Goal: Task Accomplishment & Management: Manage account settings

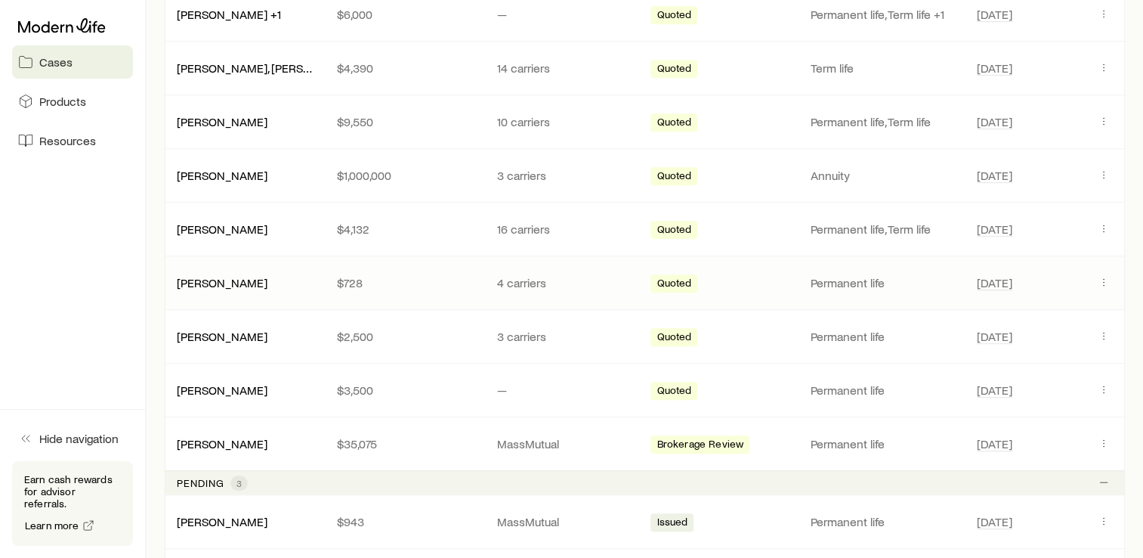
scroll to position [793, 0]
click at [221, 282] on link "[PERSON_NAME]" at bounding box center [223, 280] width 91 height 14
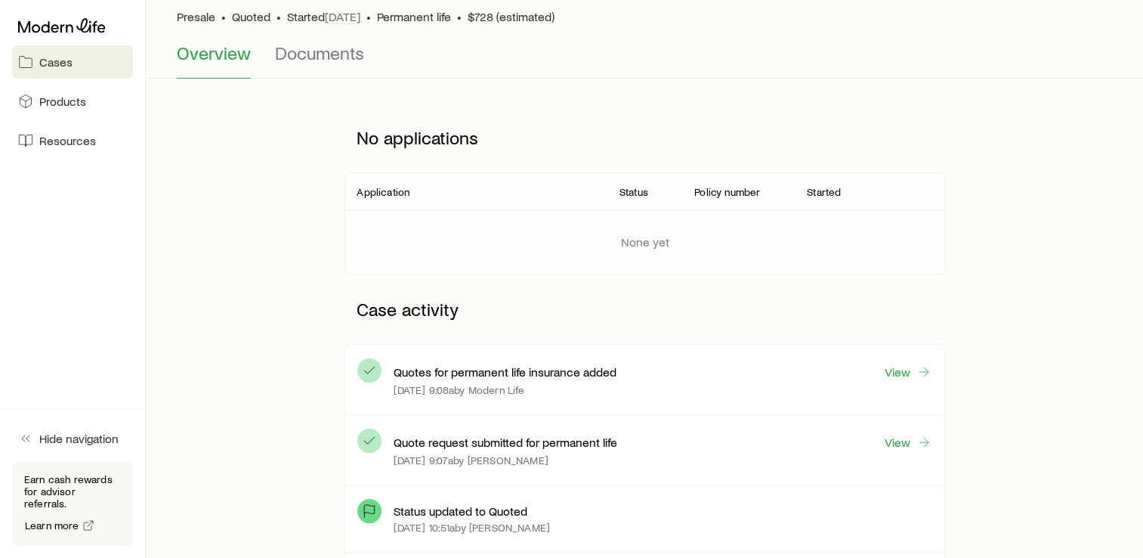
scroll to position [113, 0]
click at [915, 370] on link "View" at bounding box center [908, 371] width 48 height 17
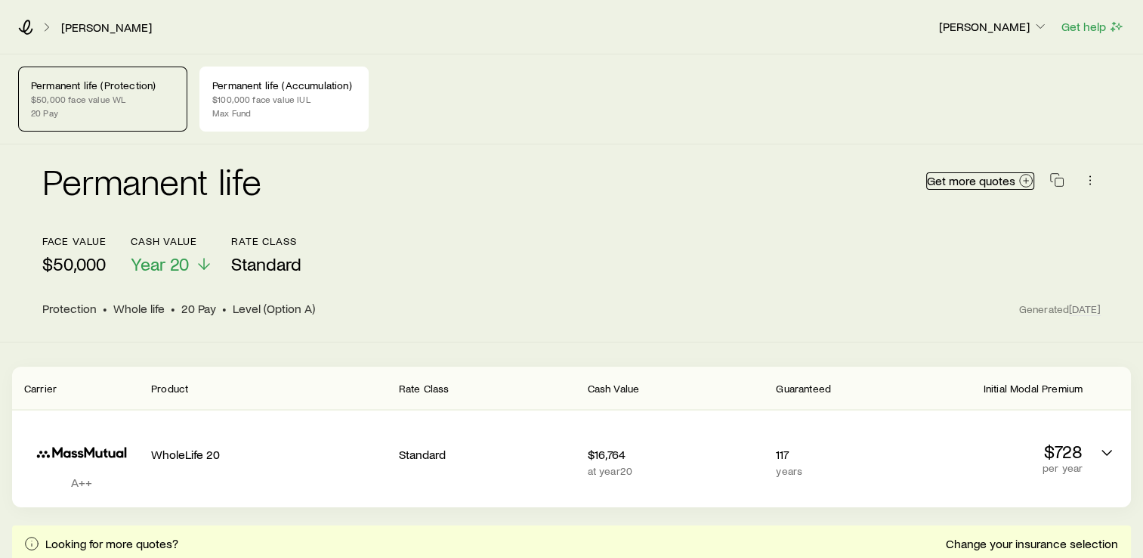
click at [951, 177] on span "Get more quotes" at bounding box center [971, 181] width 88 height 12
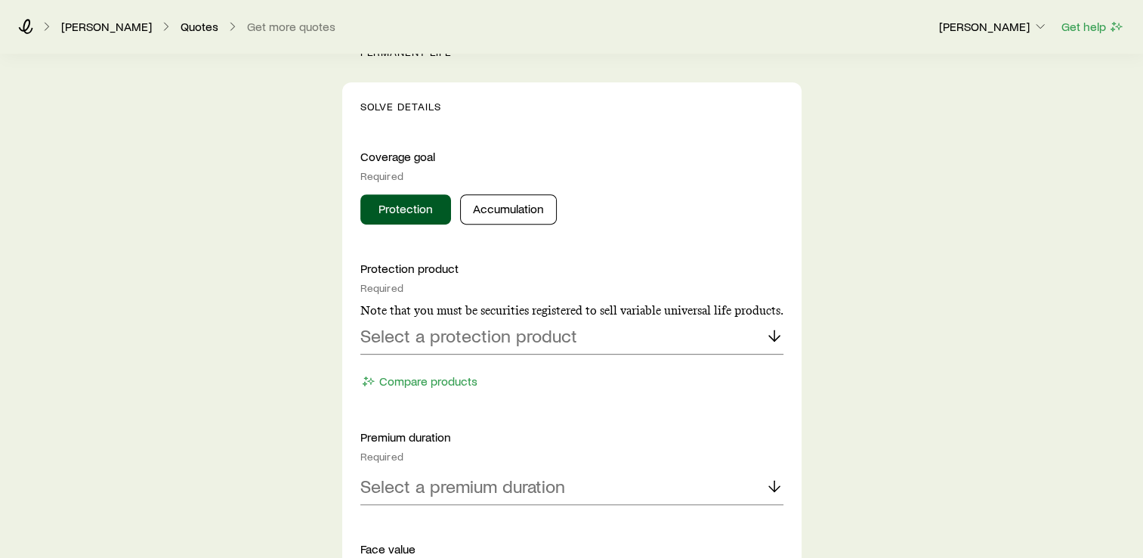
scroll to position [547, 0]
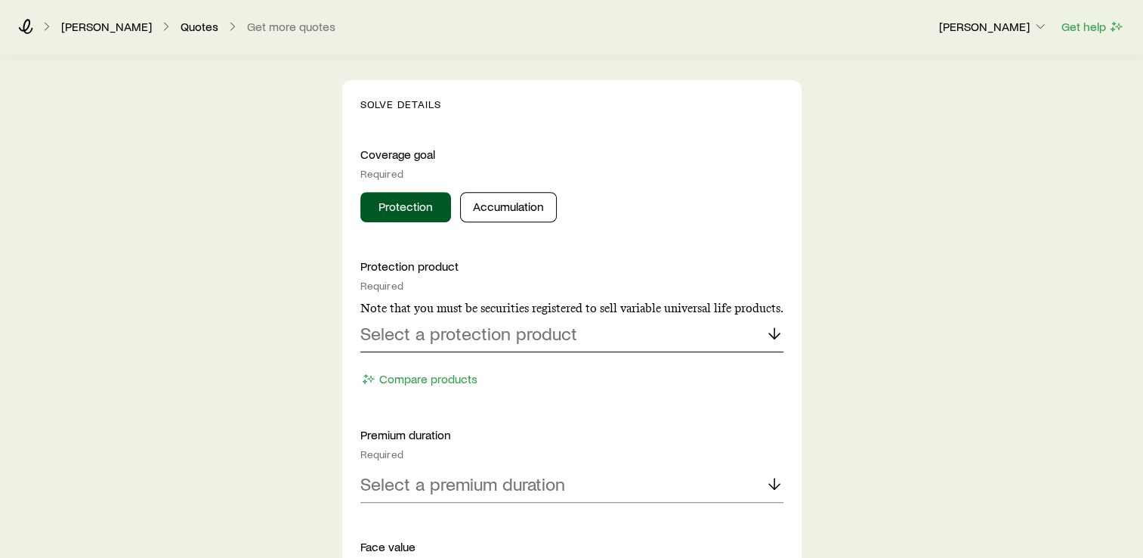
click at [546, 333] on p "Select a protection product" at bounding box center [468, 333] width 217 height 21
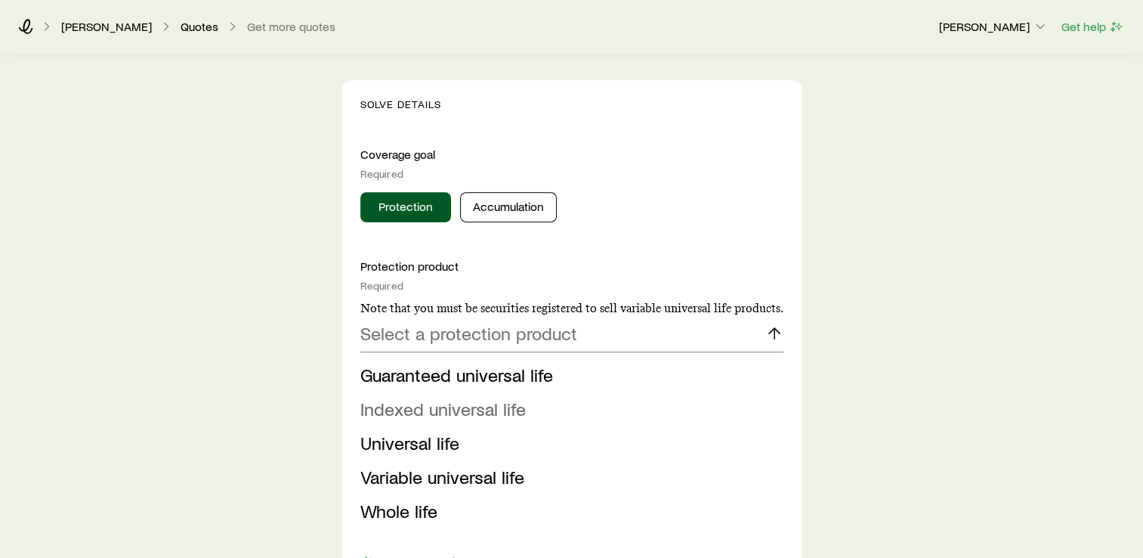
click at [462, 408] on span "Indexed universal life" at bounding box center [442, 408] width 165 height 22
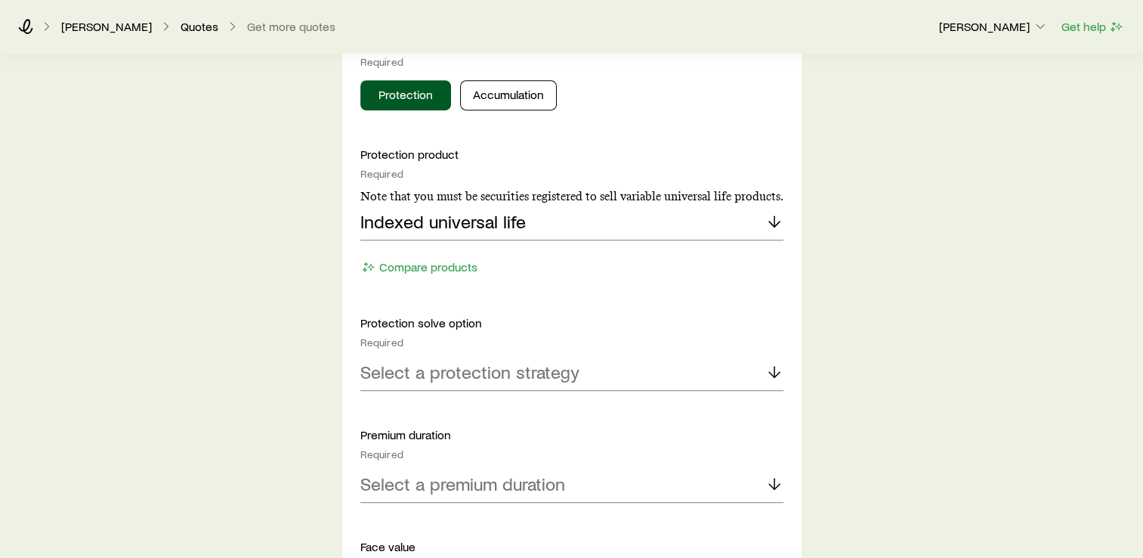
scroll to position [718, 0]
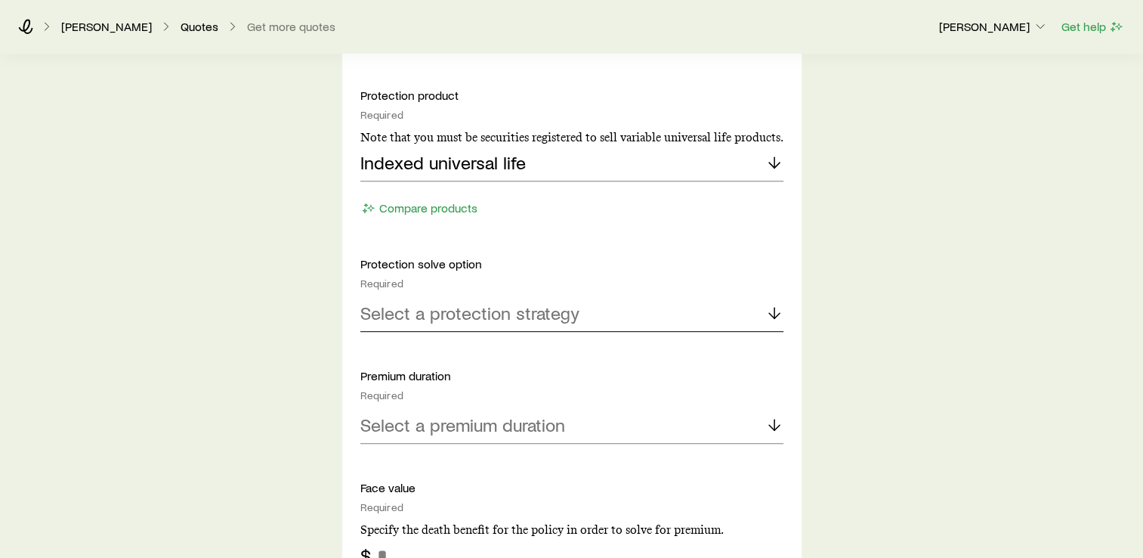
click at [460, 311] on p "Select a protection strategy" at bounding box center [469, 312] width 219 height 21
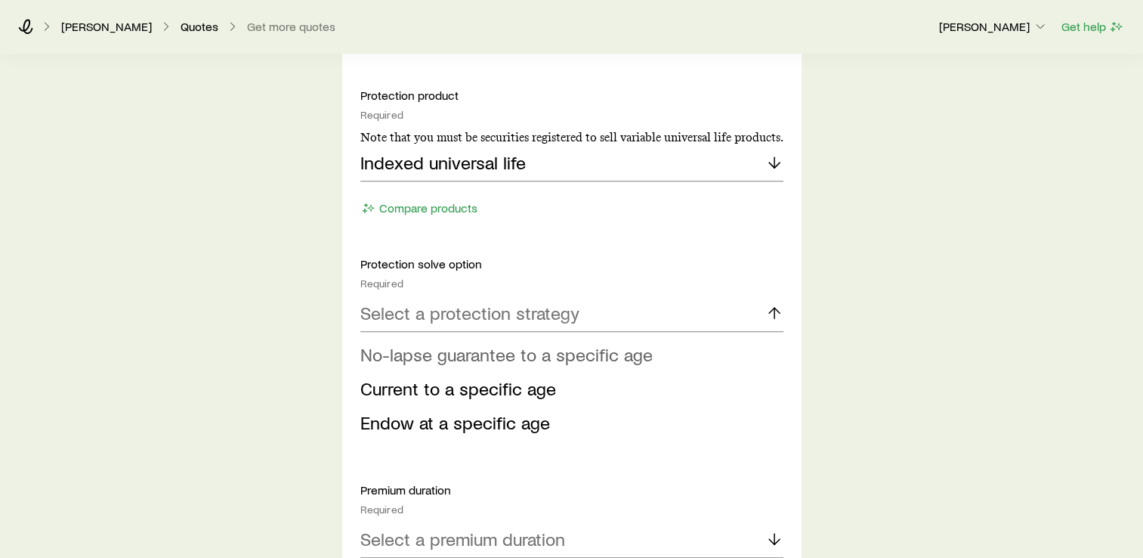
click at [457, 352] on span "No-lapse guarantee to a specific age" at bounding box center [506, 354] width 292 height 22
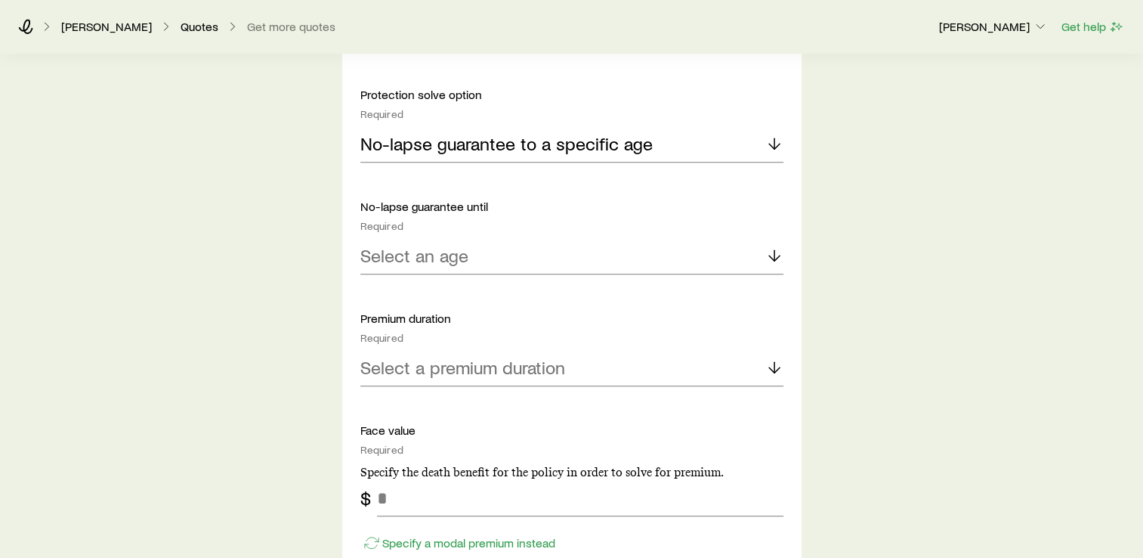
scroll to position [888, 0]
click at [450, 251] on p "Select an age" at bounding box center [414, 254] width 108 height 21
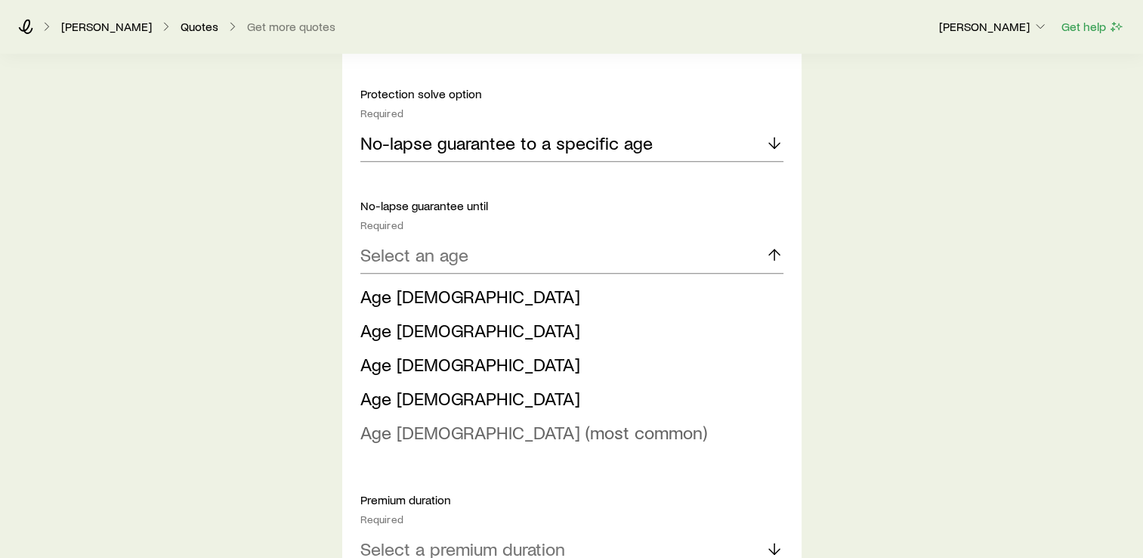
click at [407, 430] on span "Age [DEMOGRAPHIC_DATA] (most common)" at bounding box center [533, 432] width 347 height 22
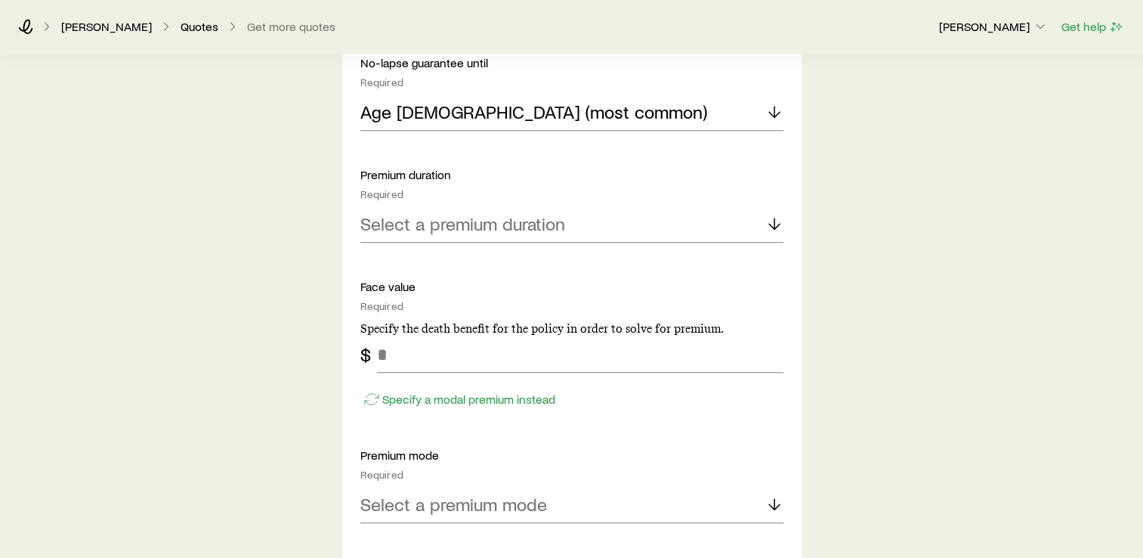
scroll to position [1039, 0]
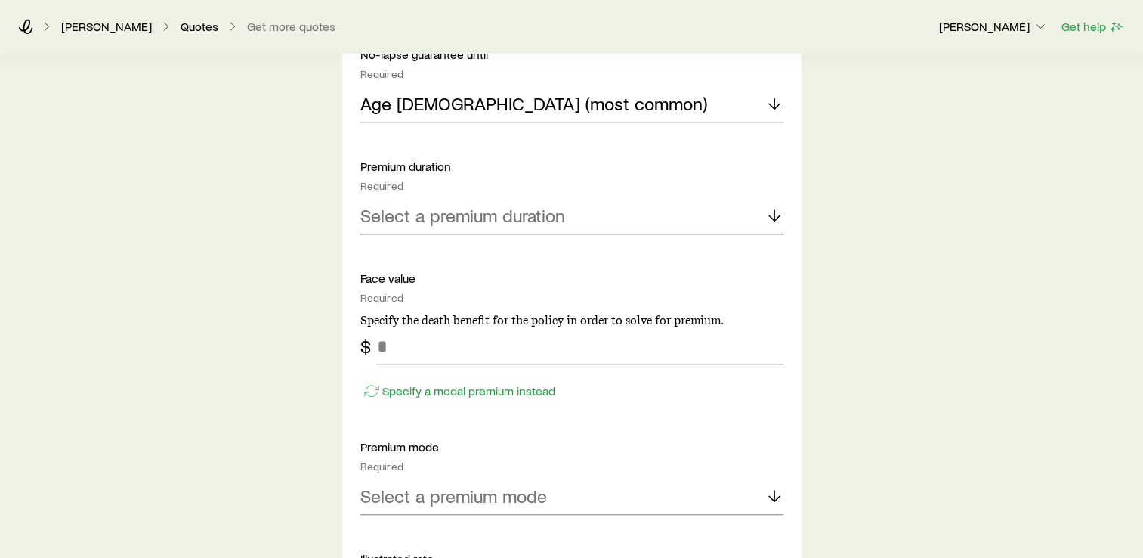
click at [447, 212] on p "Select a premium duration" at bounding box center [462, 215] width 205 height 21
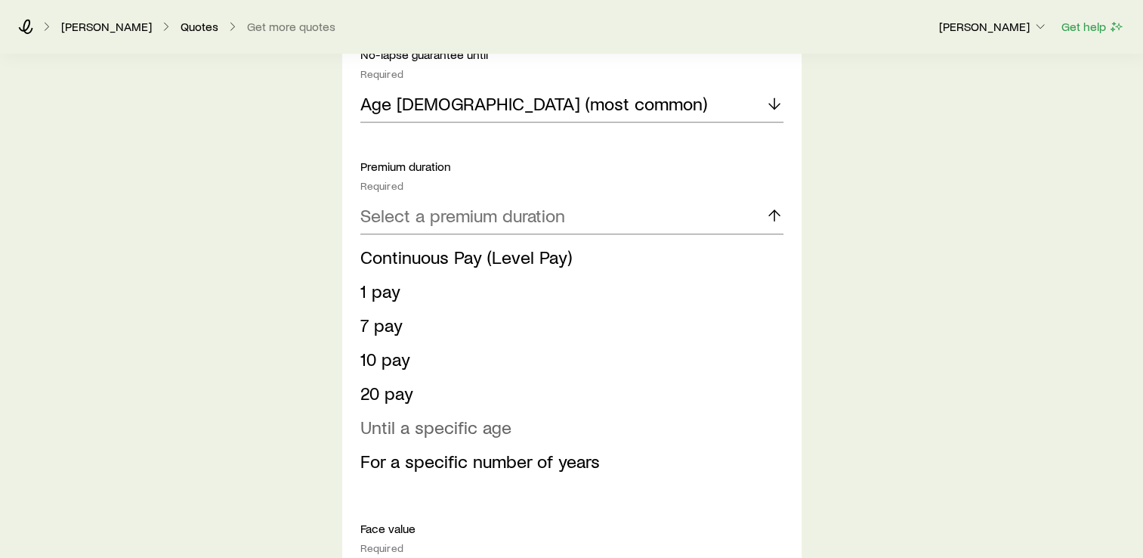
click at [443, 431] on span "Until a specific age" at bounding box center [435, 427] width 151 height 22
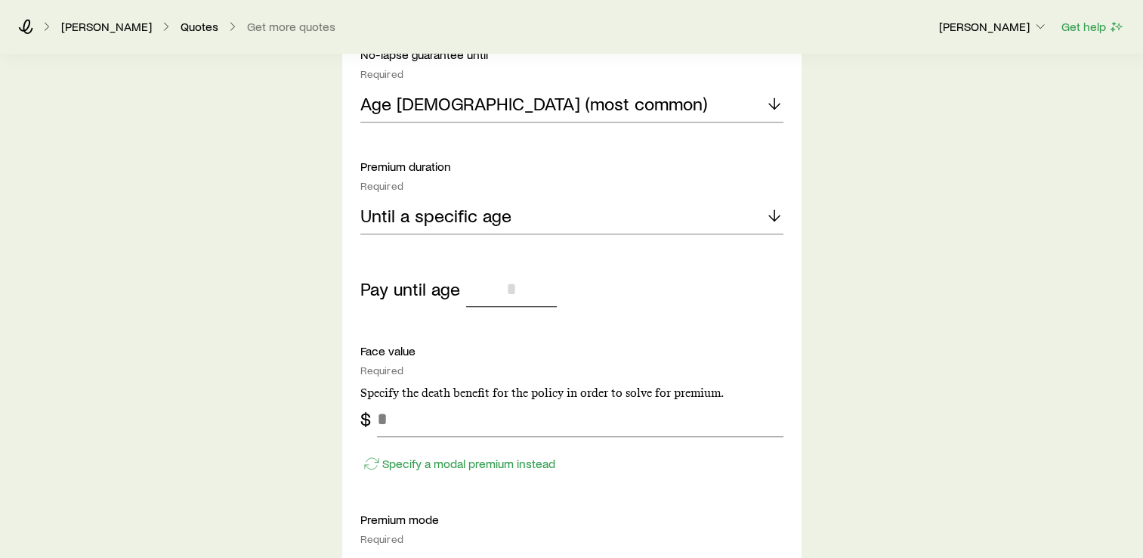
click at [495, 286] on input "tel" at bounding box center [511, 289] width 91 height 36
click at [471, 213] on p "Until a specific age" at bounding box center [435, 215] width 151 height 21
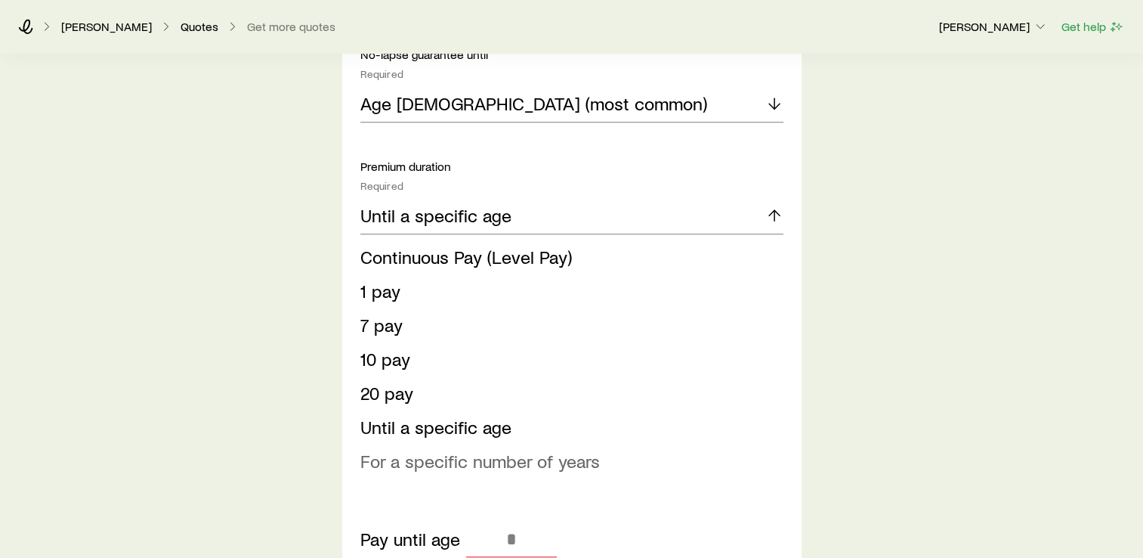
click at [415, 460] on span "For a specific number of years" at bounding box center [480, 461] width 240 height 22
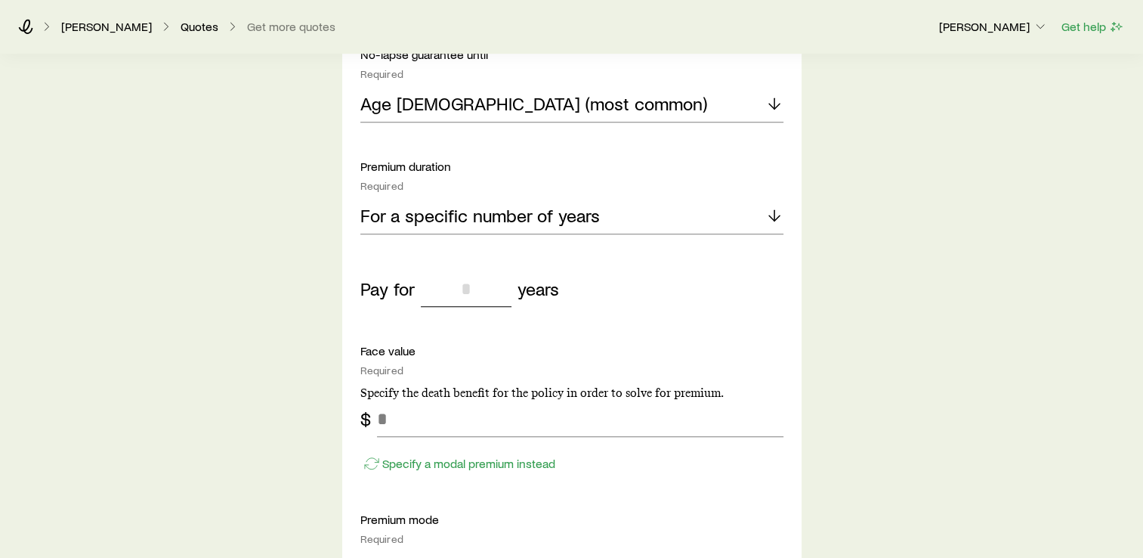
click at [456, 286] on input "tel" at bounding box center [466, 289] width 91 height 36
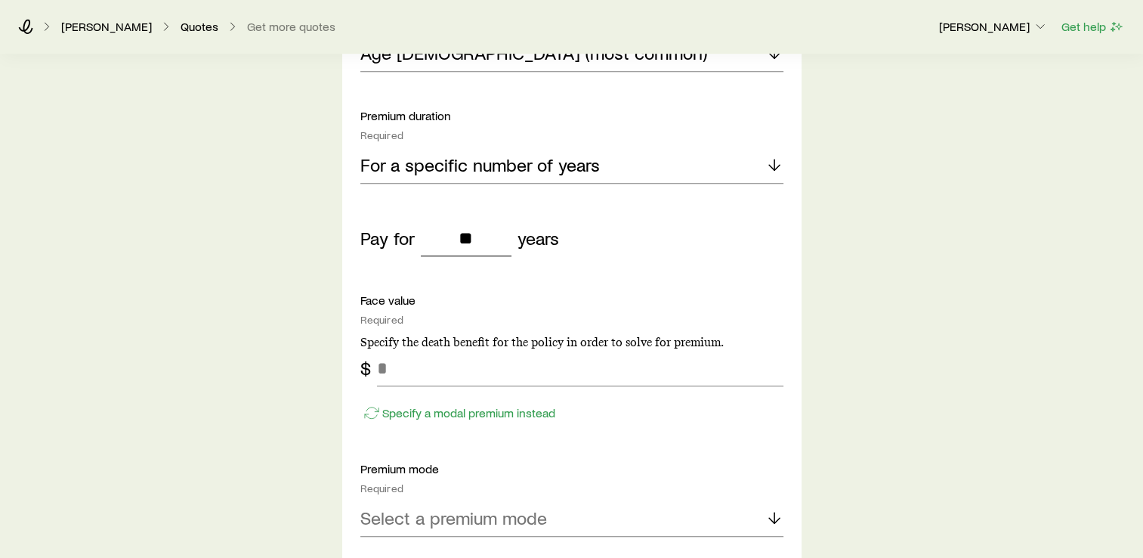
scroll to position [1096, 0]
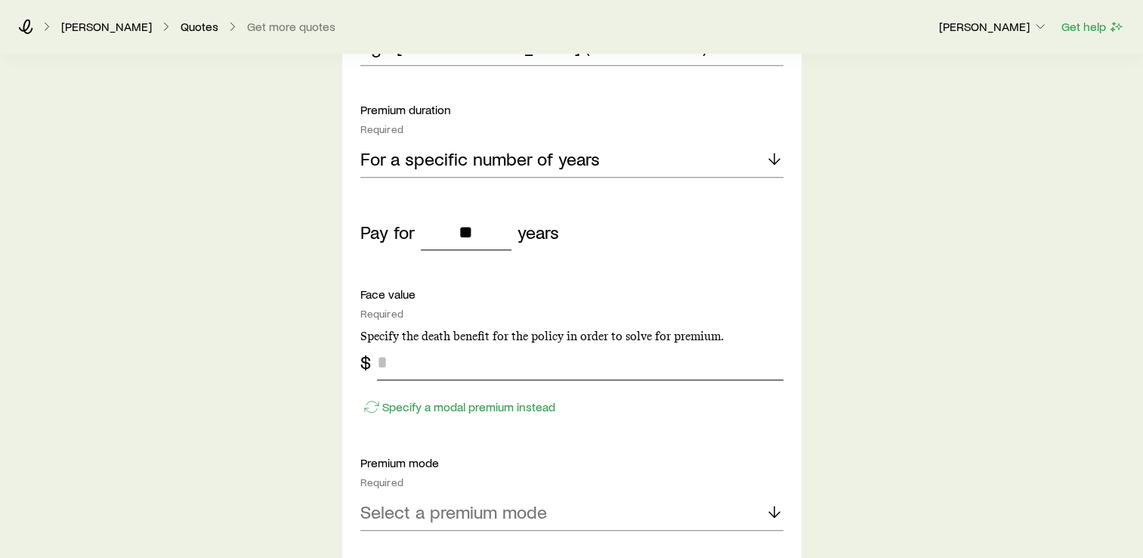
type input "**"
click at [390, 363] on input "tel" at bounding box center [580, 362] width 407 height 36
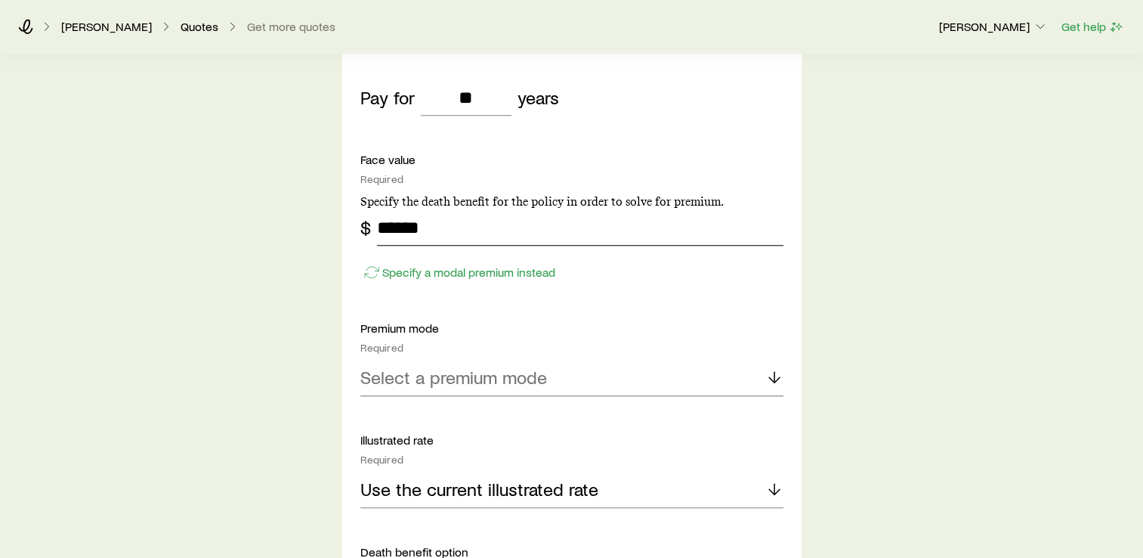
scroll to position [1266, 0]
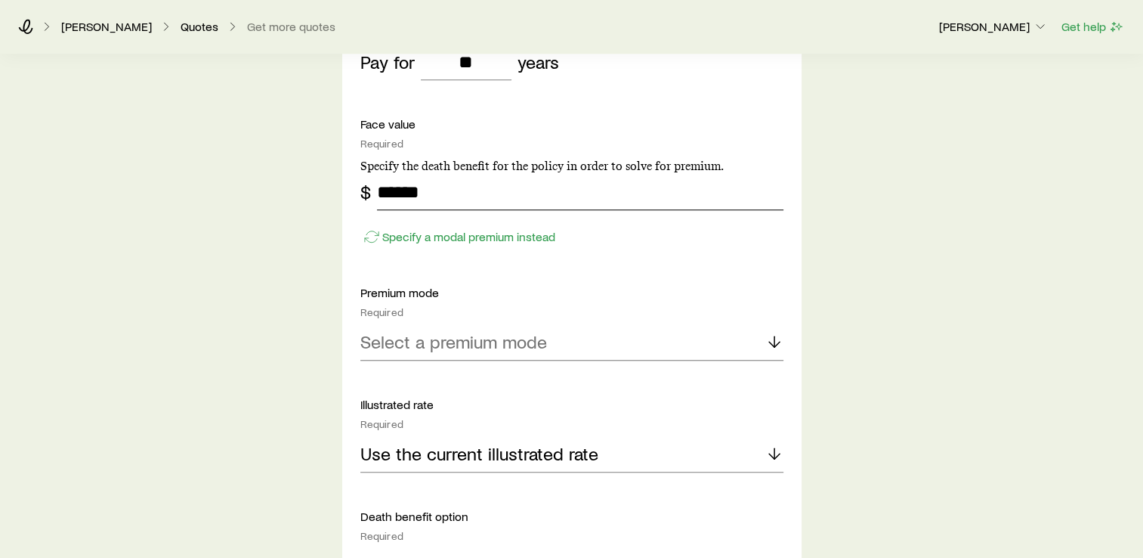
type input "******"
click at [398, 343] on p "Select a premium mode" at bounding box center [453, 341] width 187 height 21
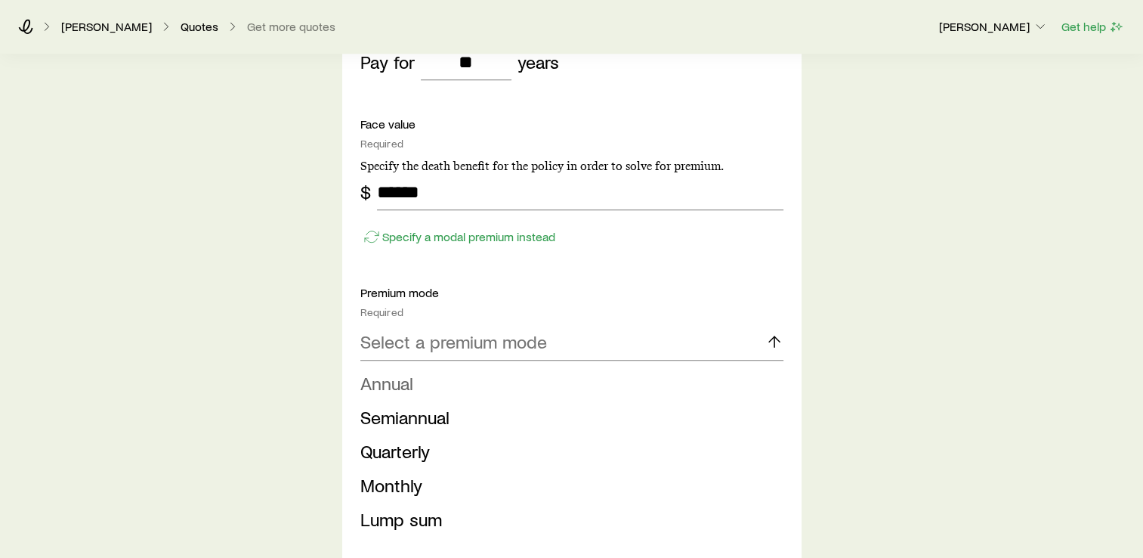
click at [393, 385] on span "Annual" at bounding box center [386, 383] width 53 height 22
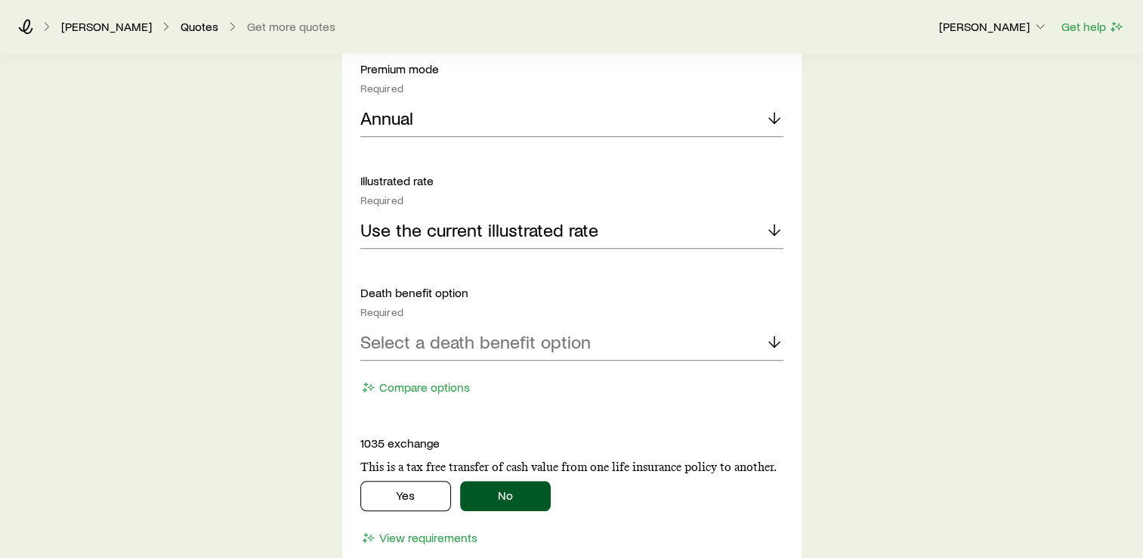
scroll to position [1493, 0]
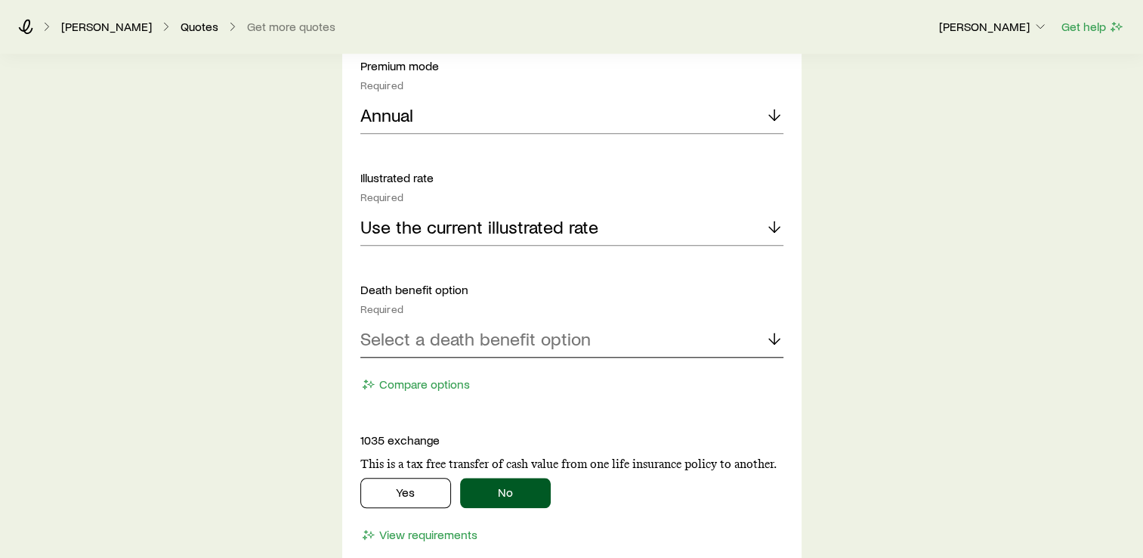
click at [453, 338] on p "Select a death benefit option" at bounding box center [475, 338] width 230 height 21
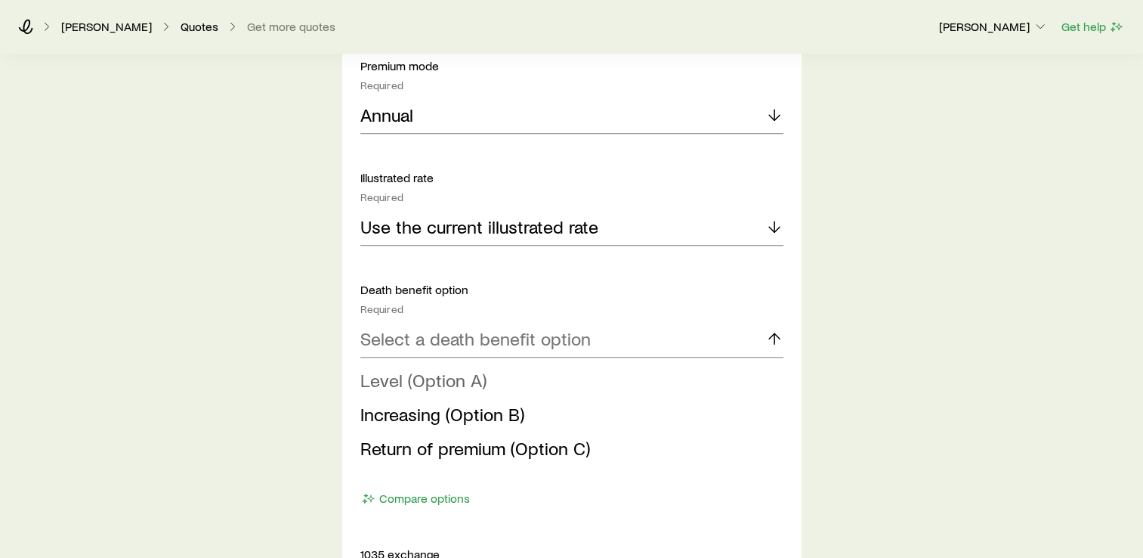
click at [429, 382] on span "Level (Option A)" at bounding box center [423, 380] width 126 height 22
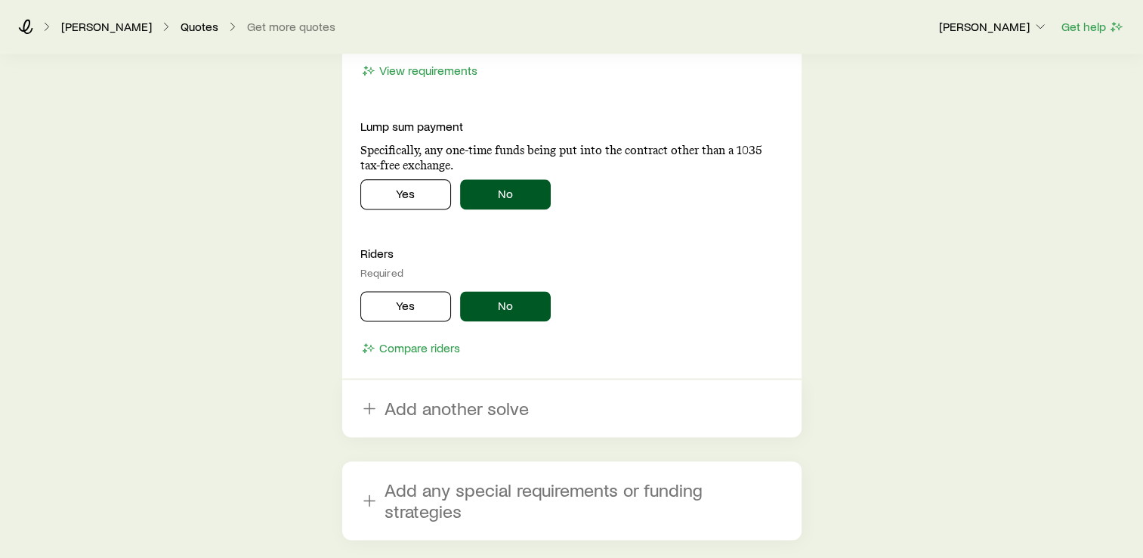
scroll to position [1965, 0]
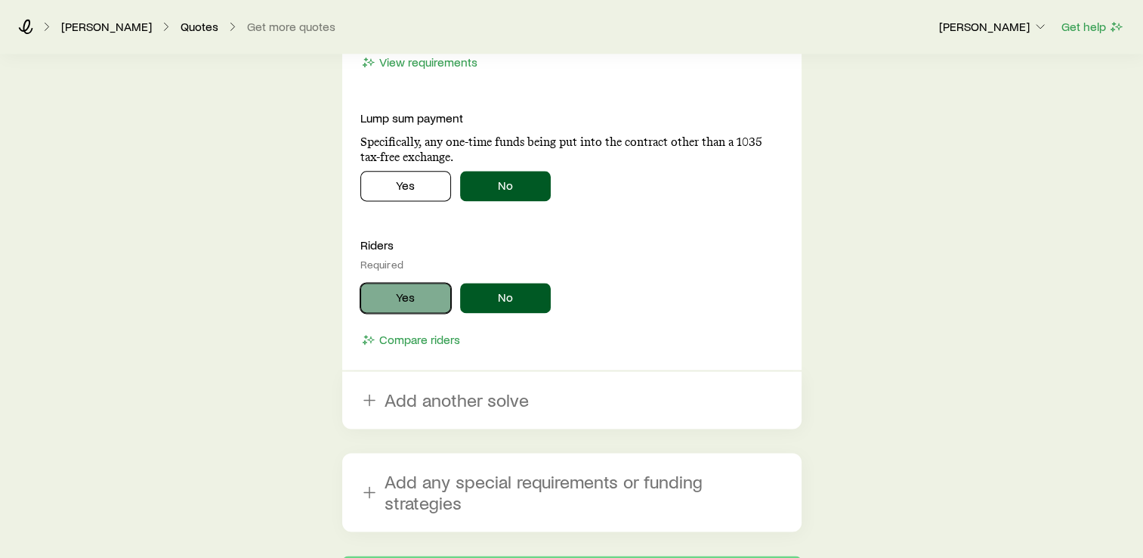
click at [399, 289] on button "Yes" at bounding box center [405, 298] width 91 height 30
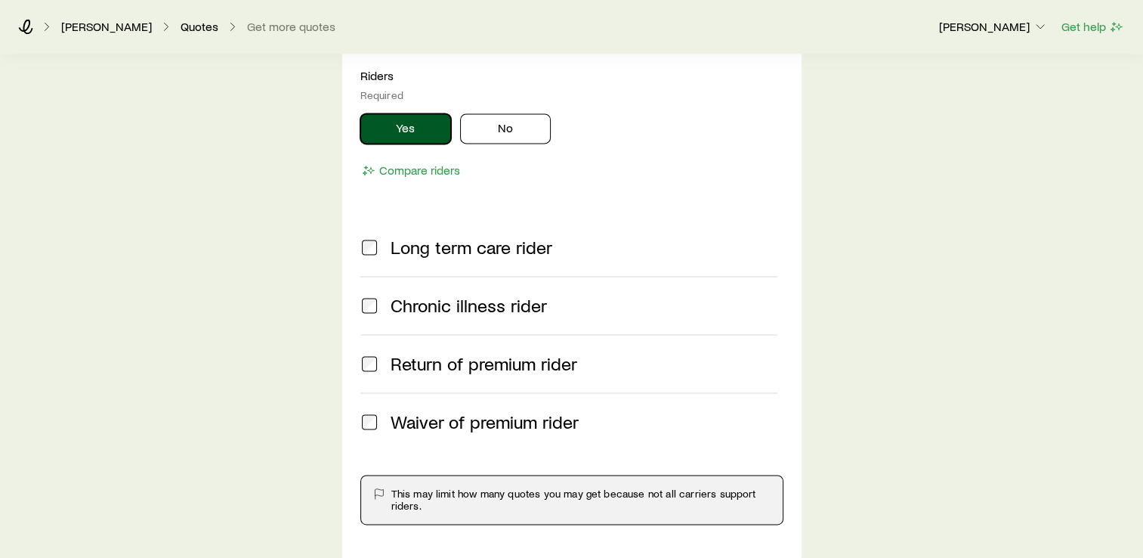
scroll to position [2154, 0]
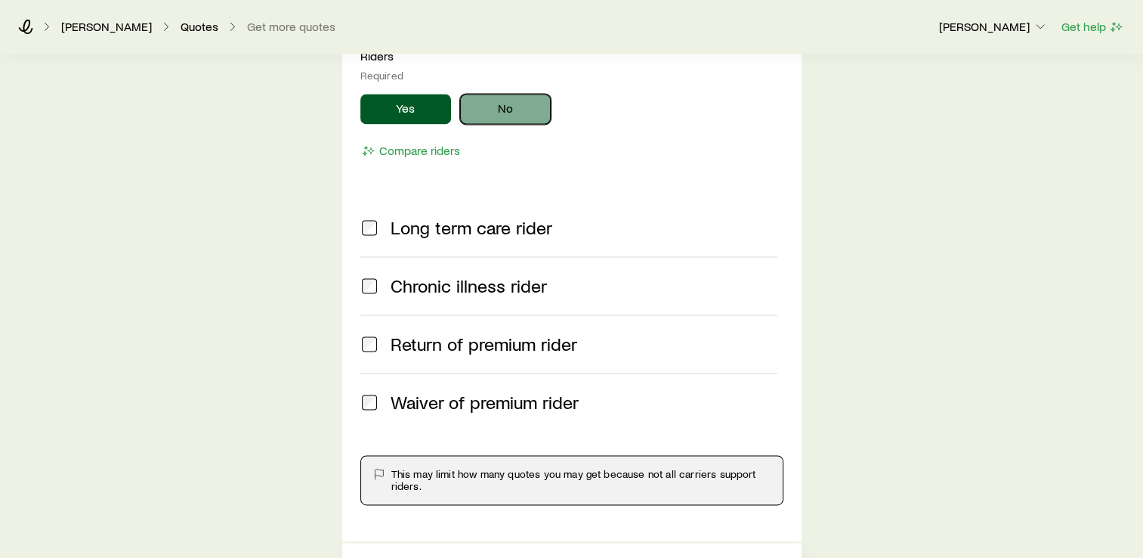
click at [518, 110] on button "No" at bounding box center [505, 109] width 91 height 30
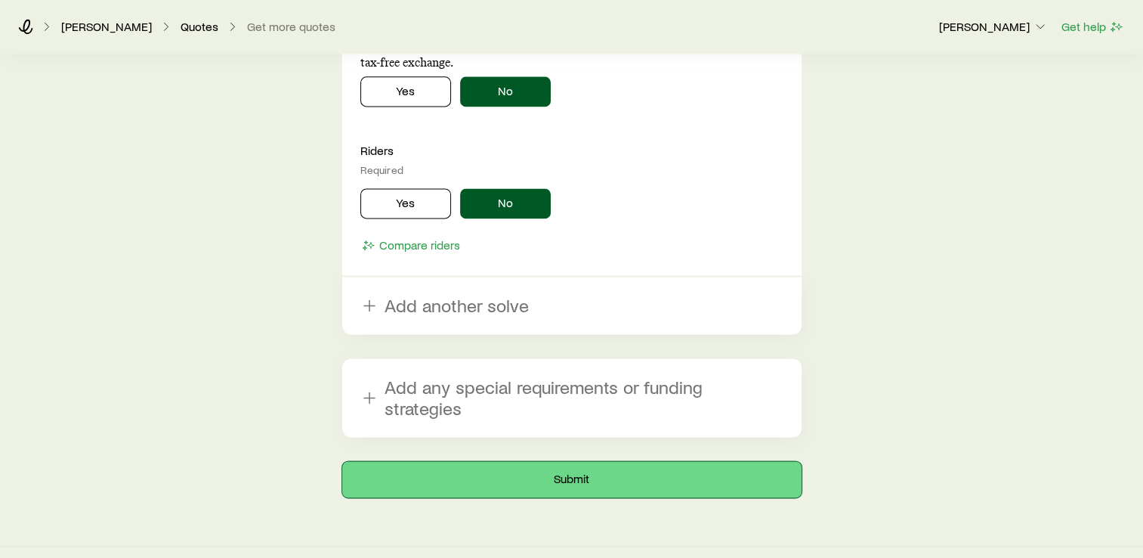
click at [562, 461] on button "Submit" at bounding box center [571, 479] width 459 height 36
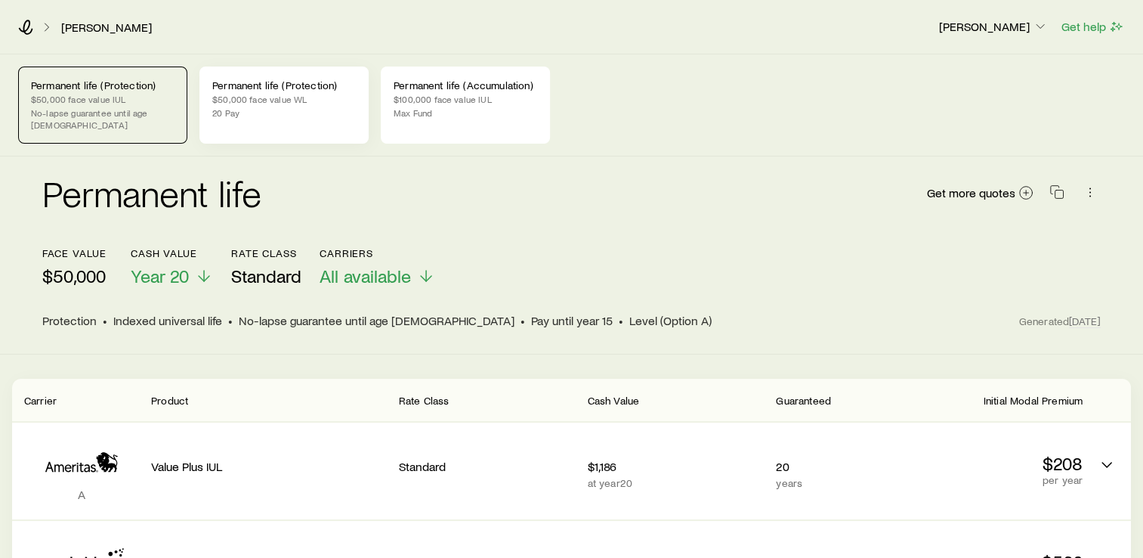
click at [307, 104] on p "$50,000 face value WL" at bounding box center [284, 99] width 144 height 12
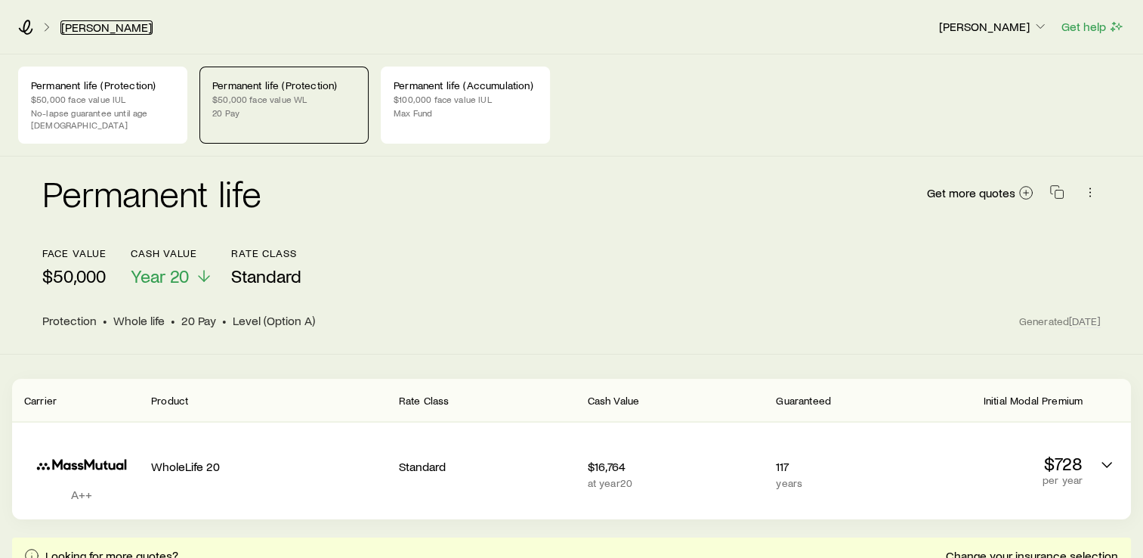
click at [82, 29] on link "[PERSON_NAME]" at bounding box center [106, 27] width 92 height 14
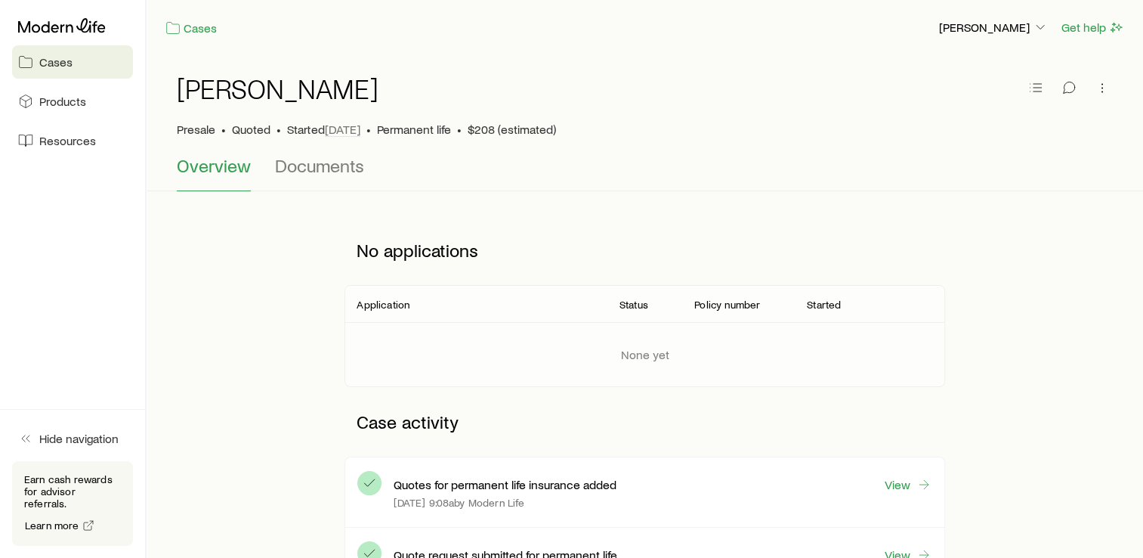
click at [64, 62] on span "Cases" at bounding box center [55, 61] width 33 height 15
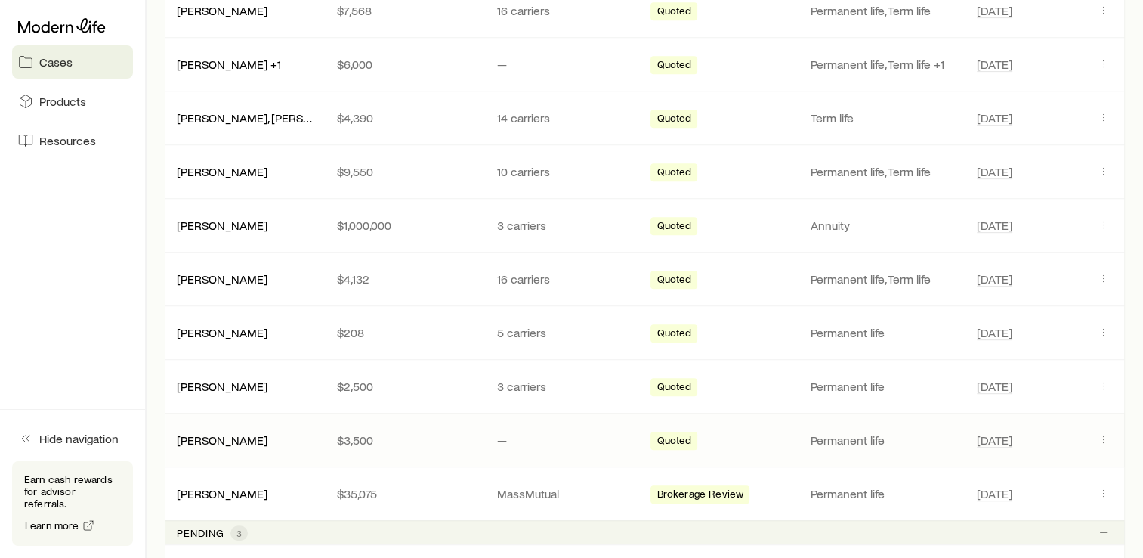
scroll to position [756, 0]
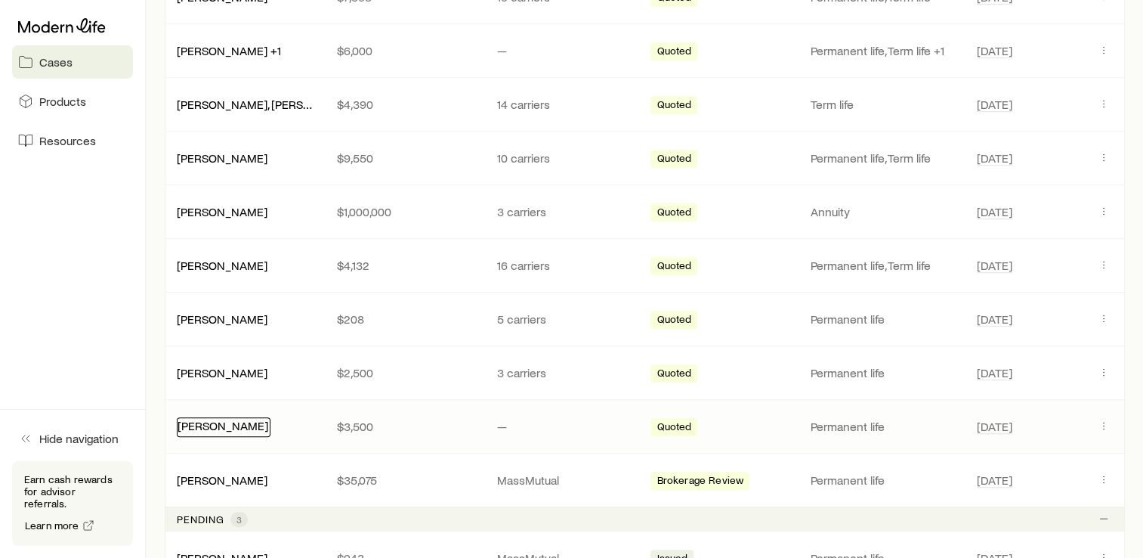
click at [230, 418] on link "[PERSON_NAME]" at bounding box center [223, 425] width 91 height 14
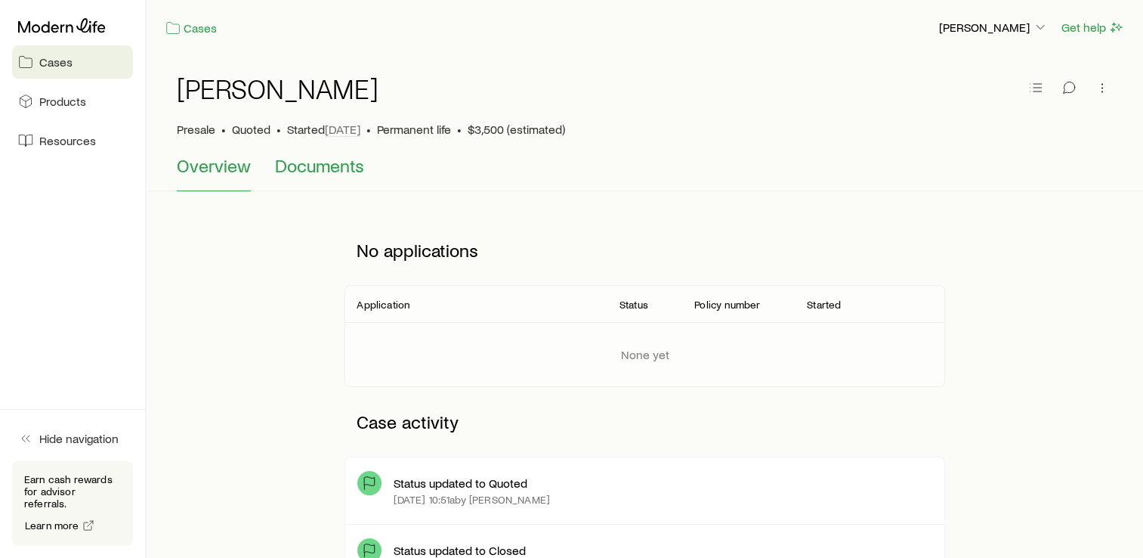
click at [339, 161] on span "Documents" at bounding box center [319, 165] width 89 height 21
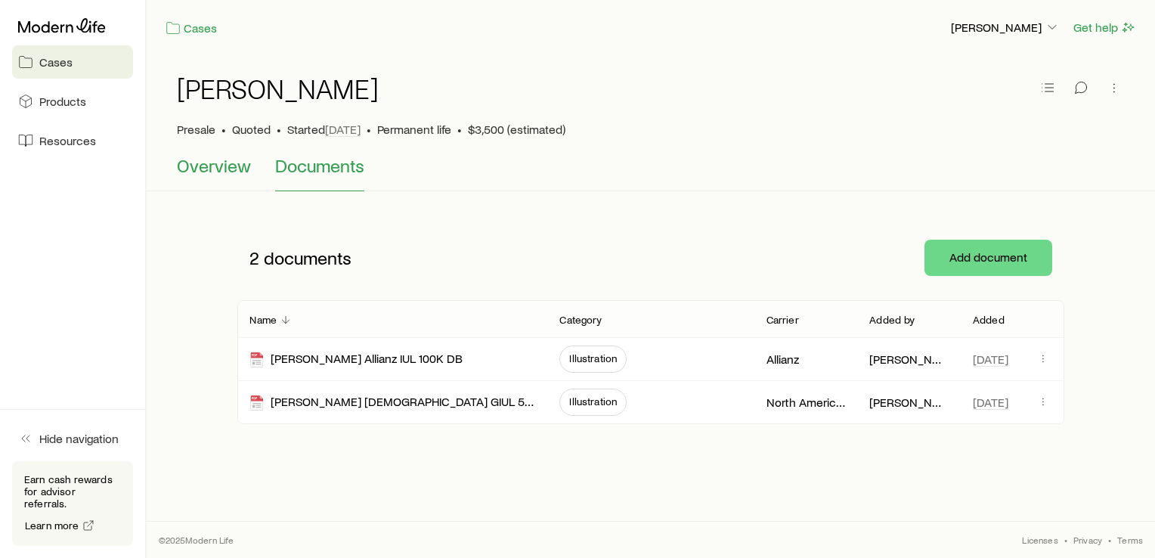
click at [227, 169] on span "Overview" at bounding box center [214, 165] width 74 height 21
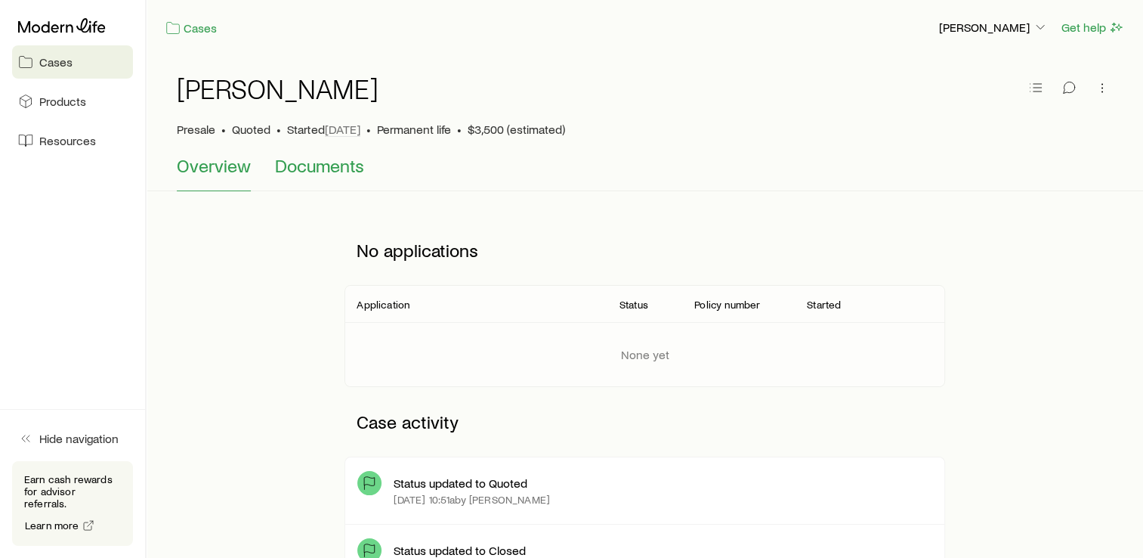
click at [312, 173] on span "Documents" at bounding box center [319, 165] width 89 height 21
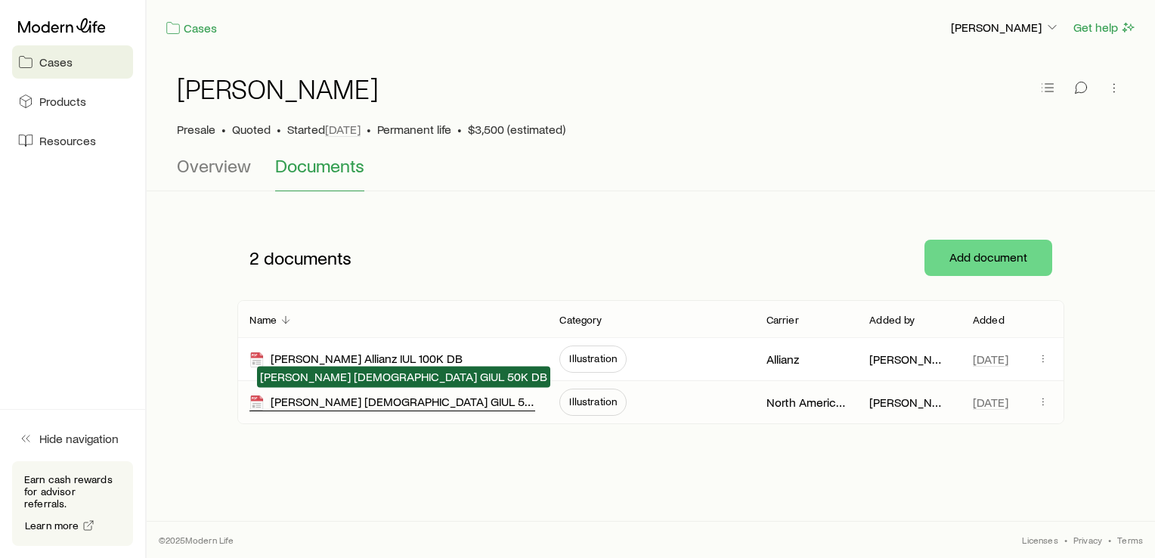
click at [441, 398] on div "[PERSON_NAME] [DEMOGRAPHIC_DATA] GIUL 50K DB" at bounding box center [392, 402] width 286 height 17
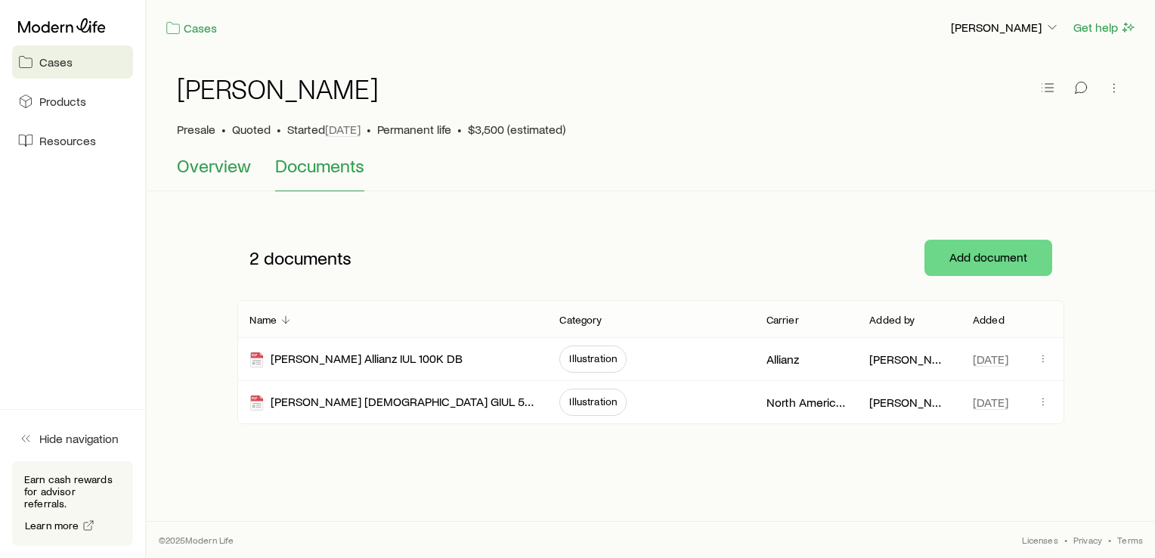
click at [233, 167] on span "Overview" at bounding box center [214, 165] width 74 height 21
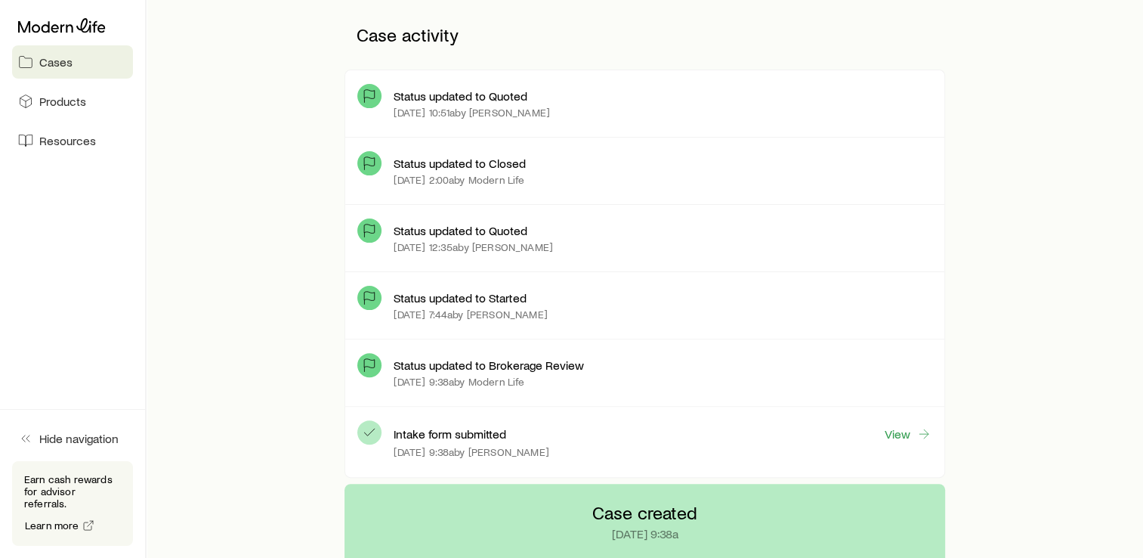
scroll to position [396, 0]
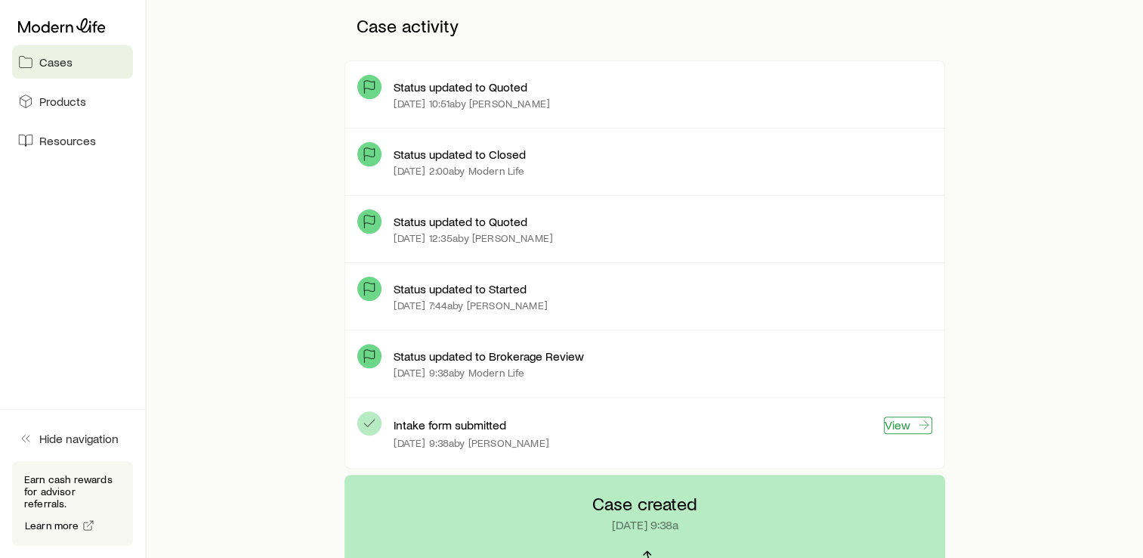
click at [914, 422] on link "View" at bounding box center [908, 424] width 48 height 17
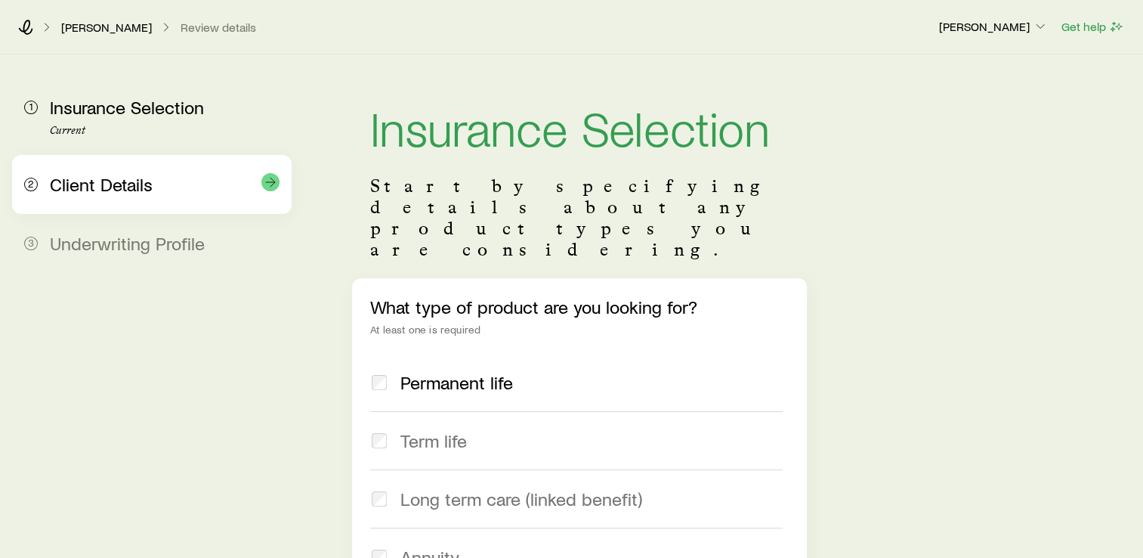
click at [131, 187] on span "Client Details" at bounding box center [101, 184] width 103 height 22
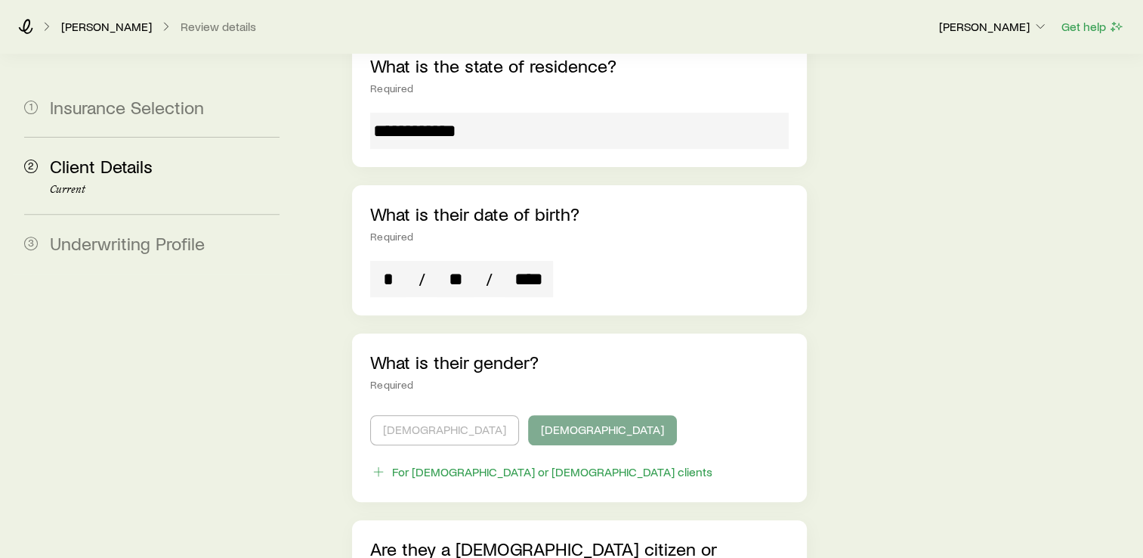
scroll to position [529, 0]
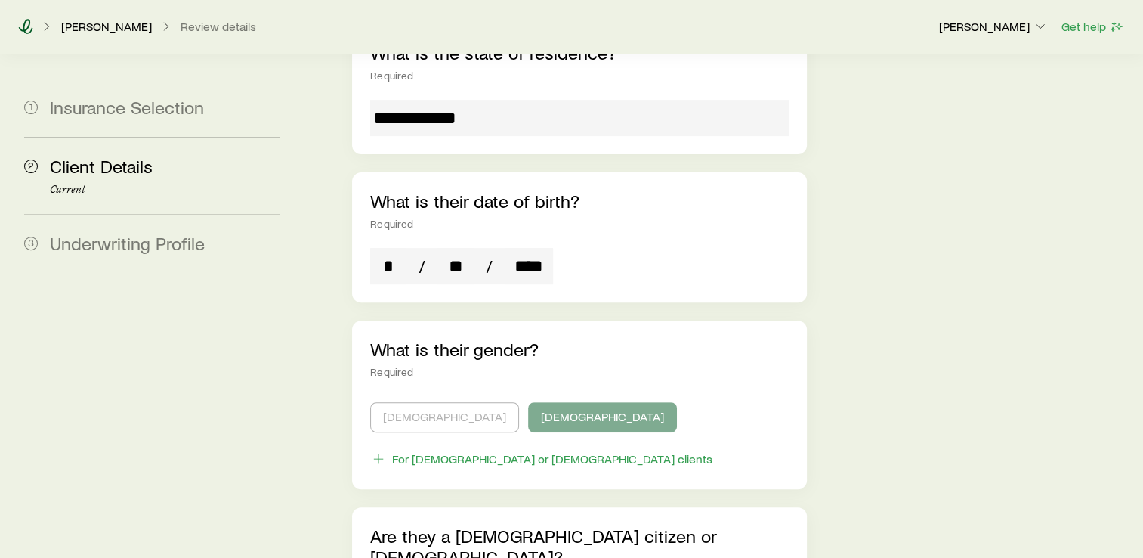
click at [27, 26] on icon at bounding box center [25, 26] width 15 height 15
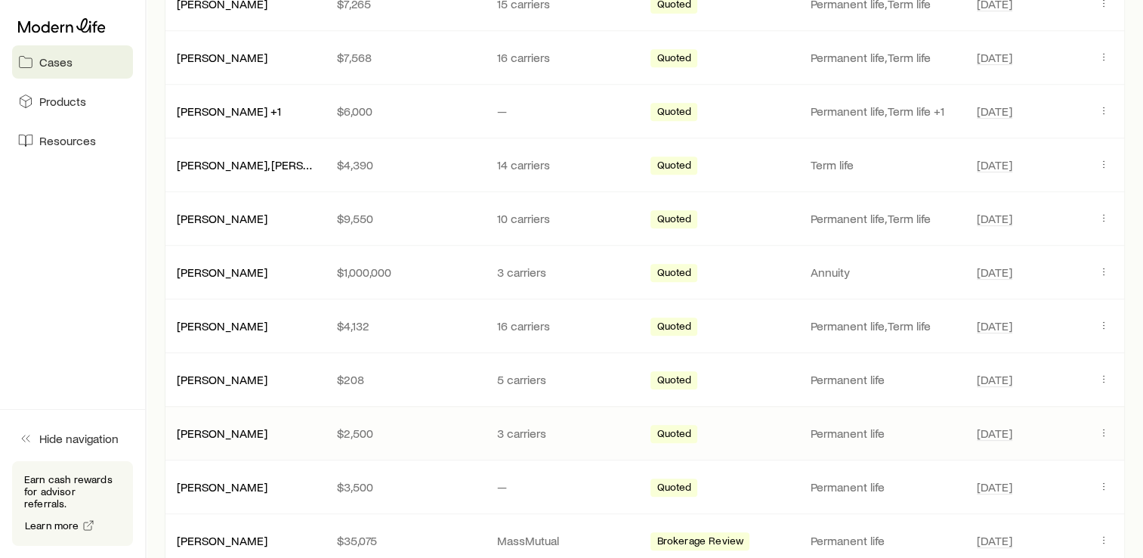
scroll to position [698, 0]
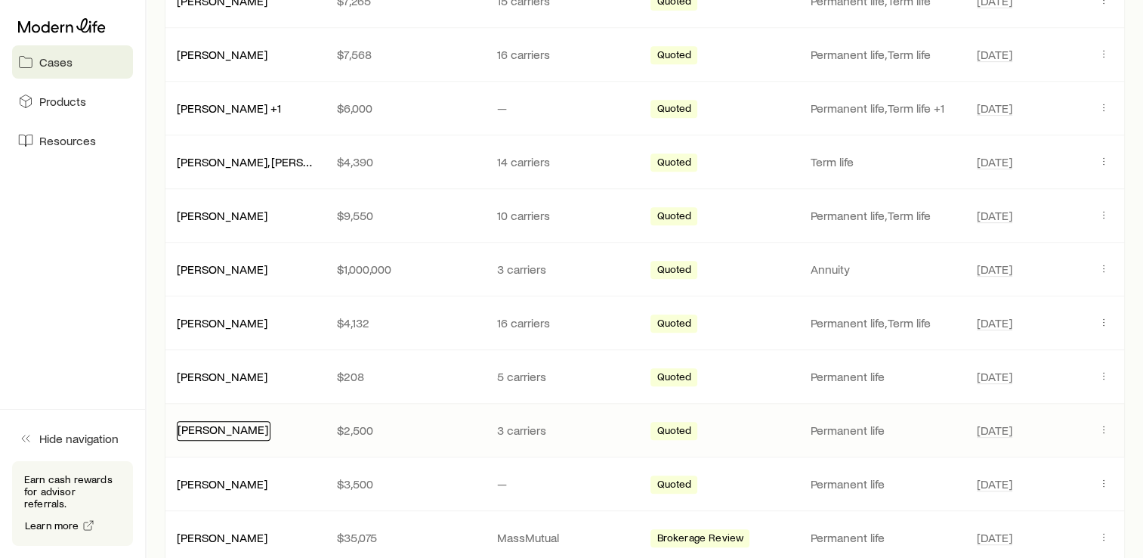
click at [227, 428] on link "[PERSON_NAME]" at bounding box center [223, 429] width 91 height 14
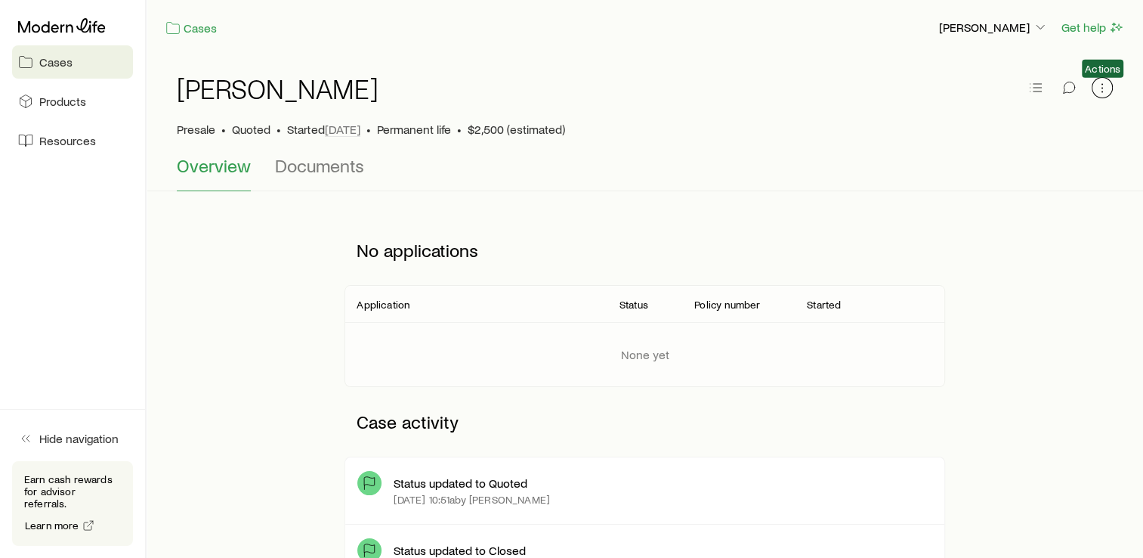
click at [1103, 85] on icon "button" at bounding box center [1102, 87] width 15 height 15
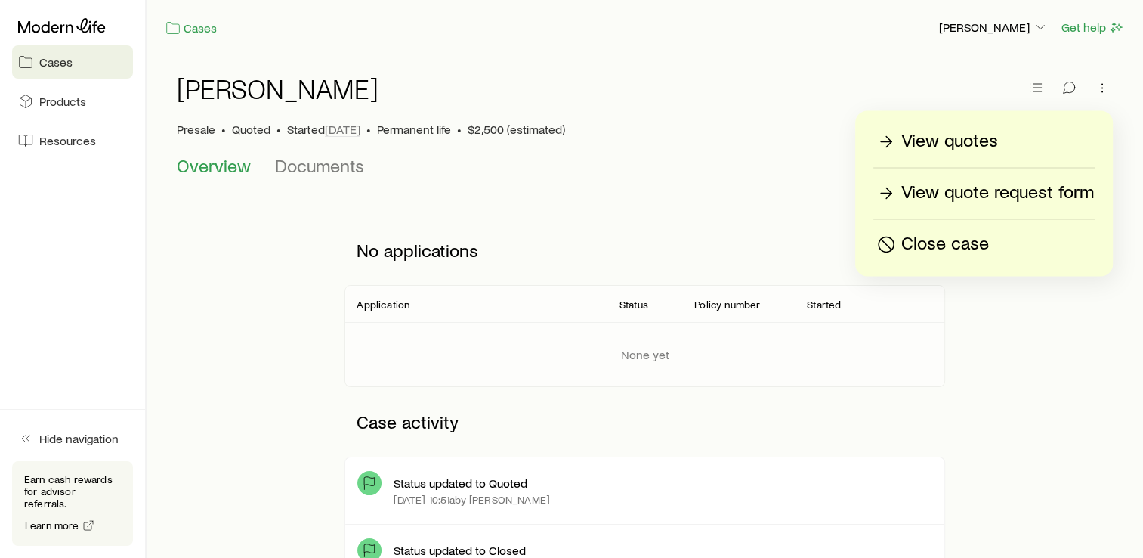
click at [1010, 196] on p "View quote request form" at bounding box center [998, 193] width 193 height 24
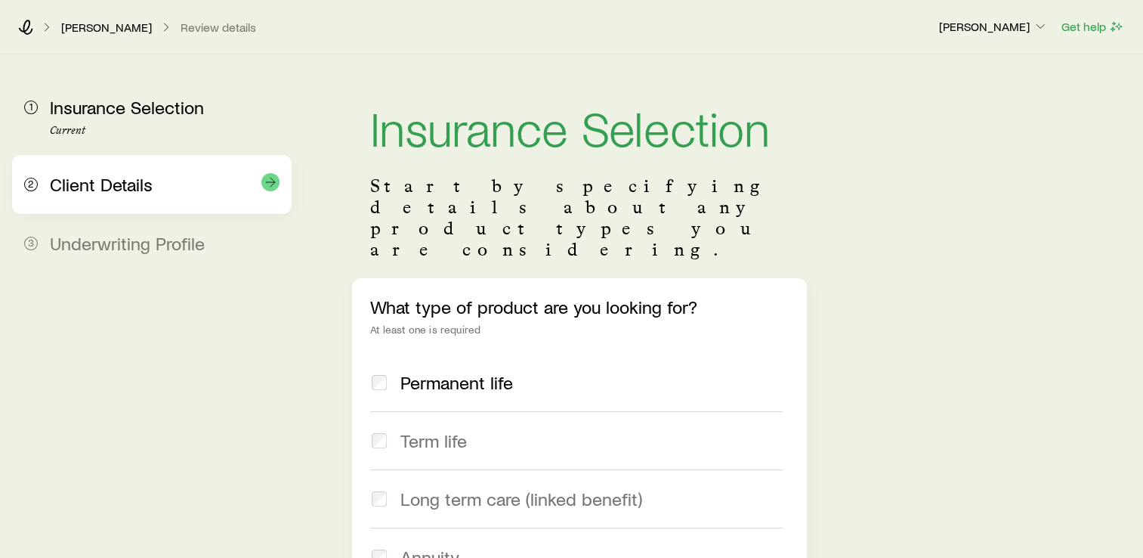
click at [146, 183] on span "Client Details" at bounding box center [101, 184] width 103 height 22
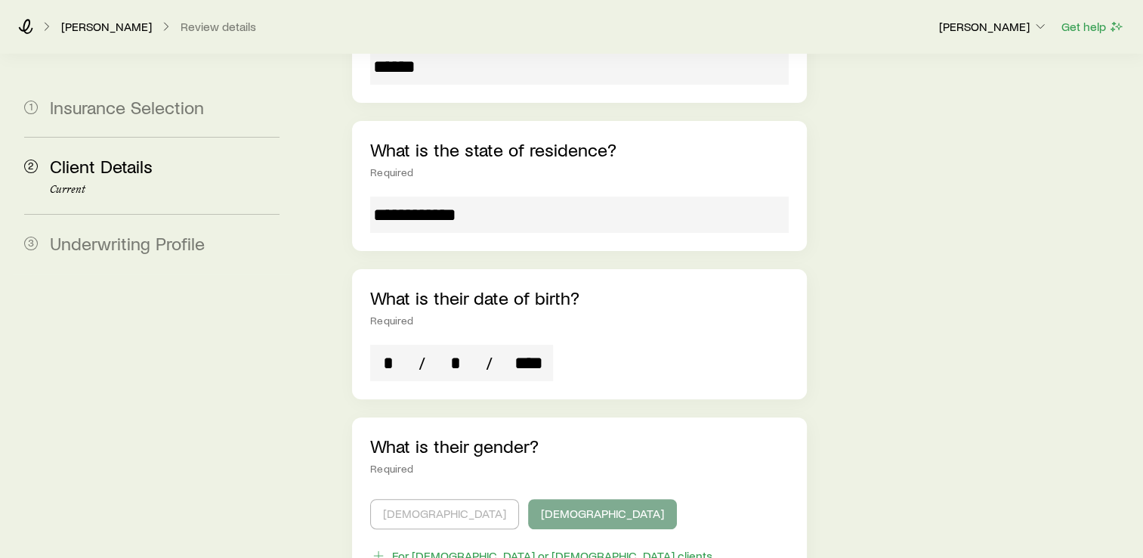
scroll to position [435, 0]
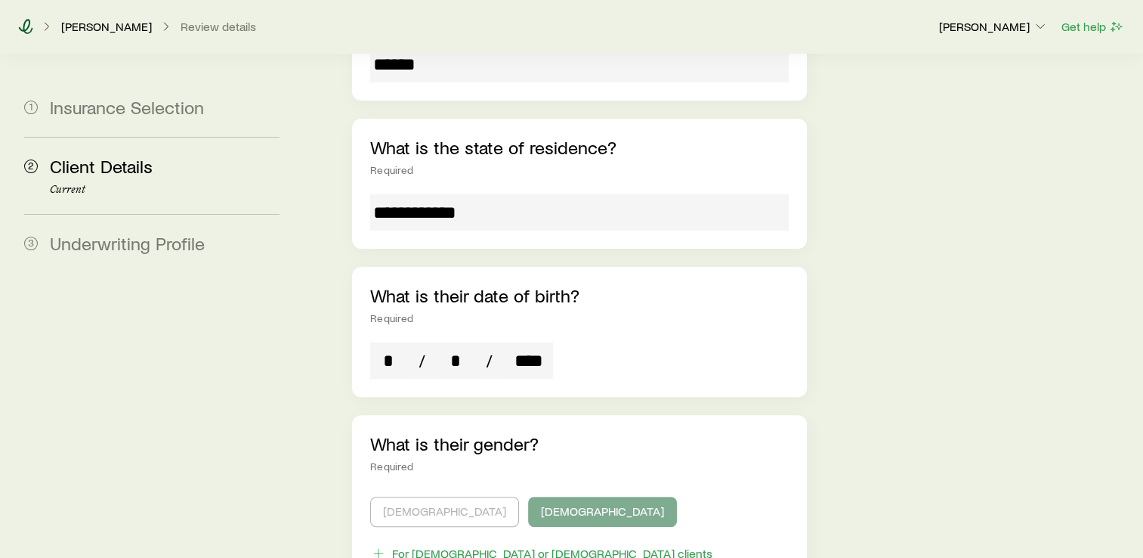
click at [29, 26] on icon at bounding box center [26, 26] width 14 height 15
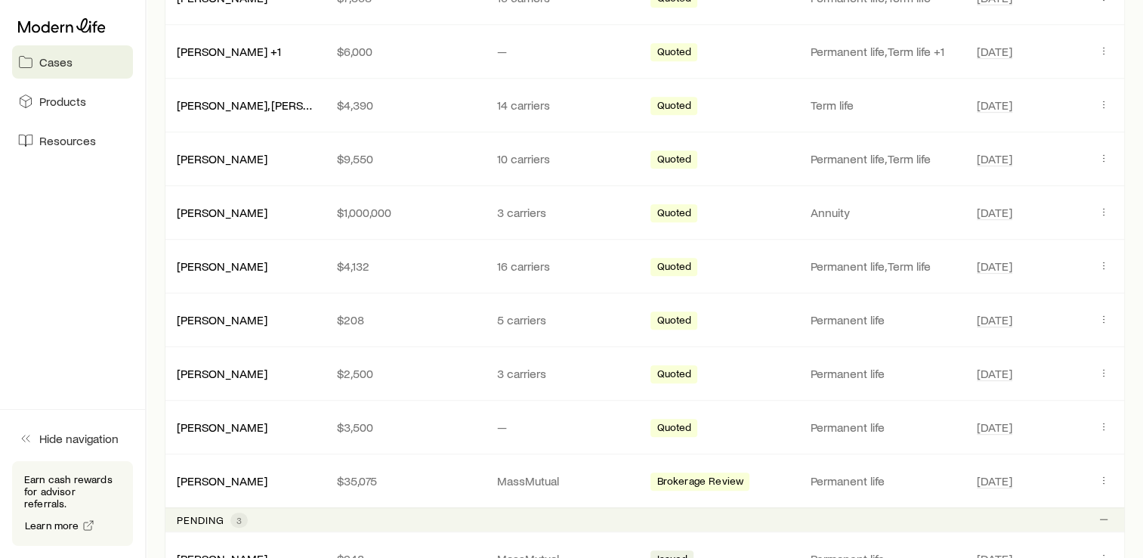
scroll to position [869, 0]
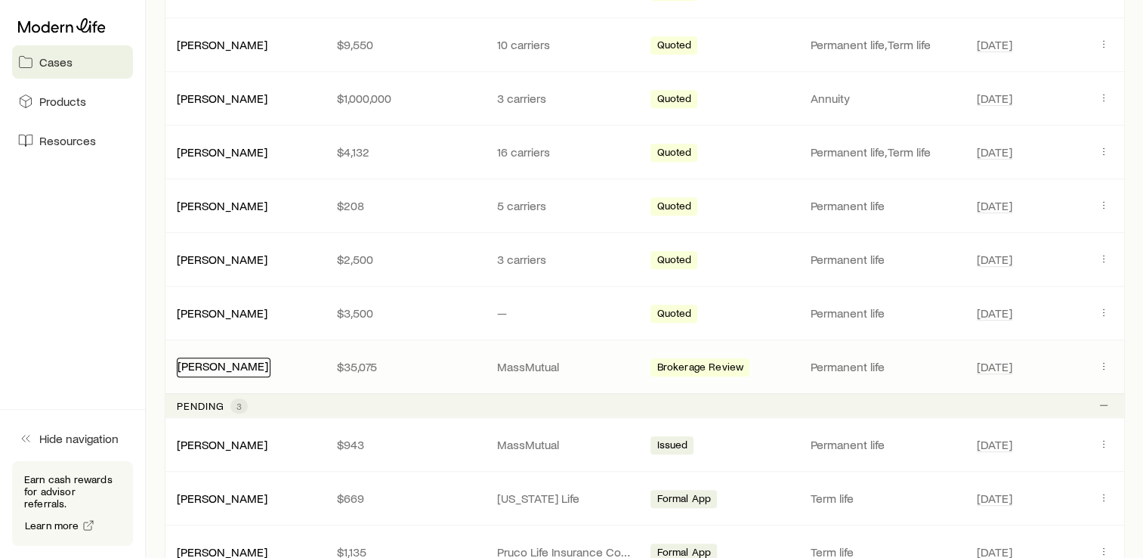
click at [202, 360] on link "[PERSON_NAME]" at bounding box center [223, 365] width 91 height 14
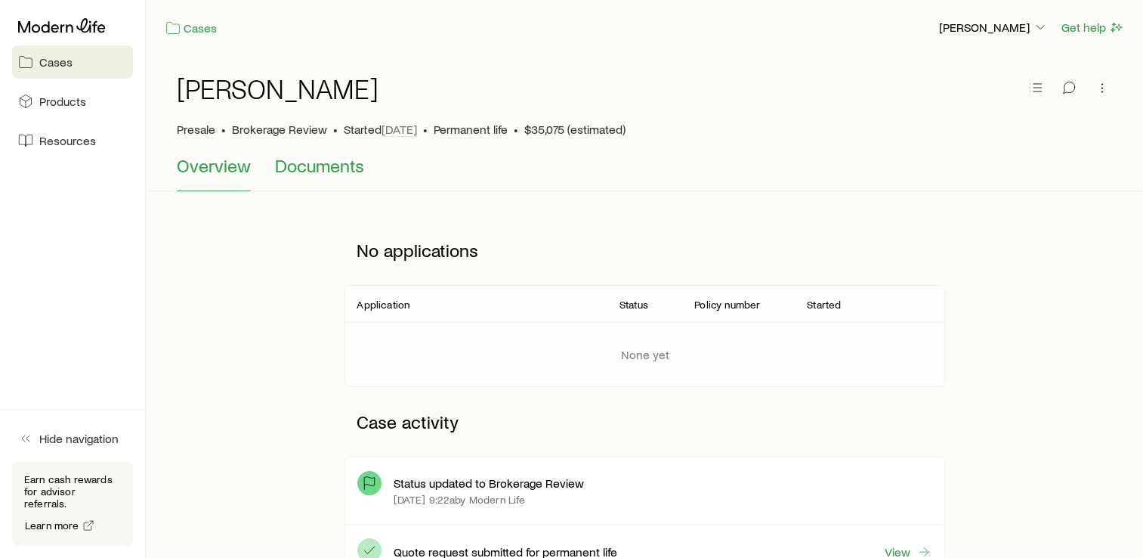
click at [345, 167] on span "Documents" at bounding box center [319, 165] width 89 height 21
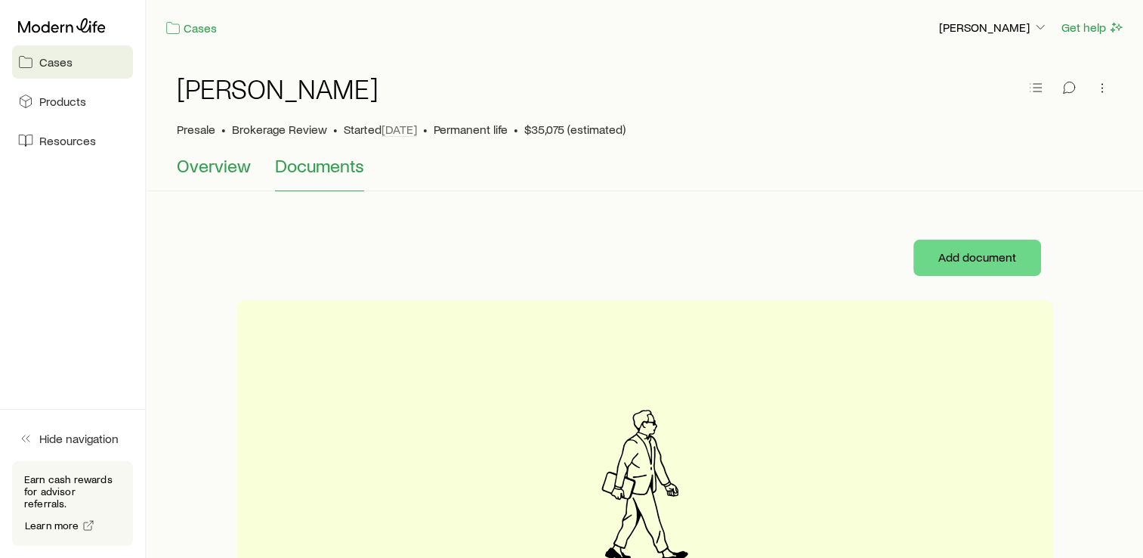
click at [224, 168] on span "Overview" at bounding box center [214, 165] width 74 height 21
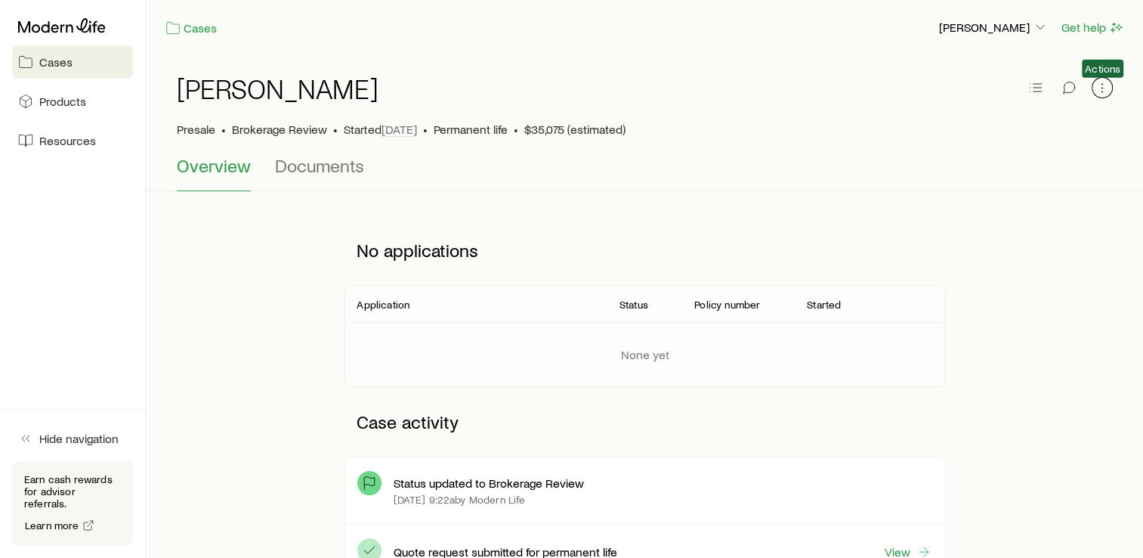
click at [1104, 88] on icon "button" at bounding box center [1102, 87] width 15 height 15
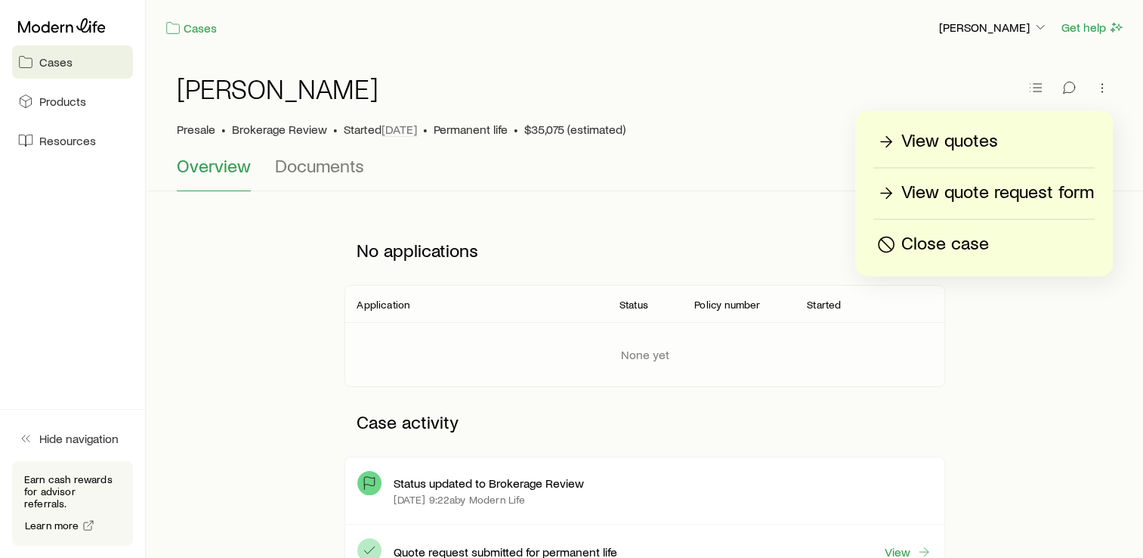
click at [1024, 189] on p "View quote request form" at bounding box center [998, 193] width 193 height 24
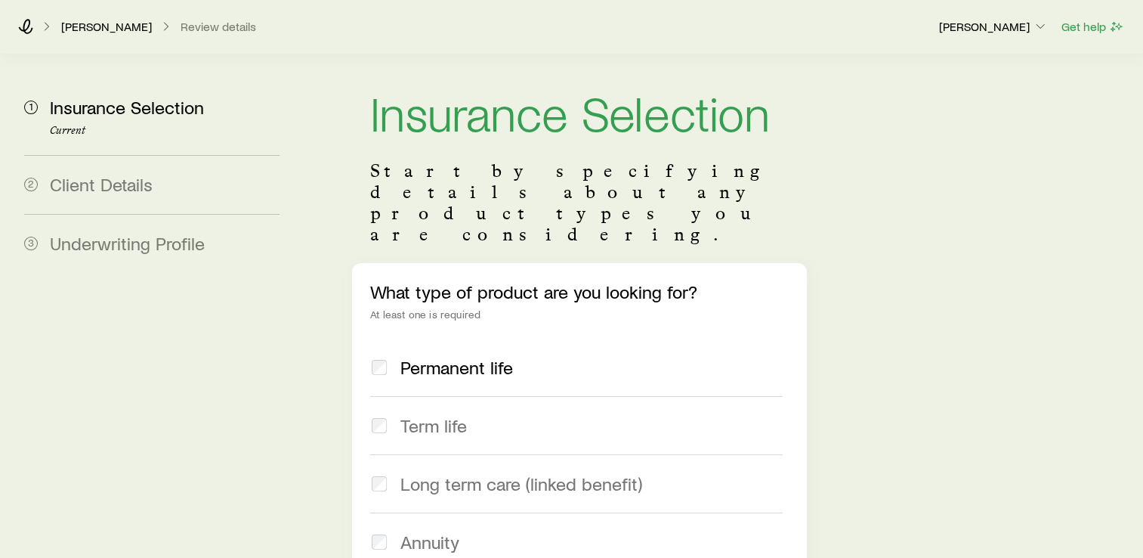
scroll to position [18, 0]
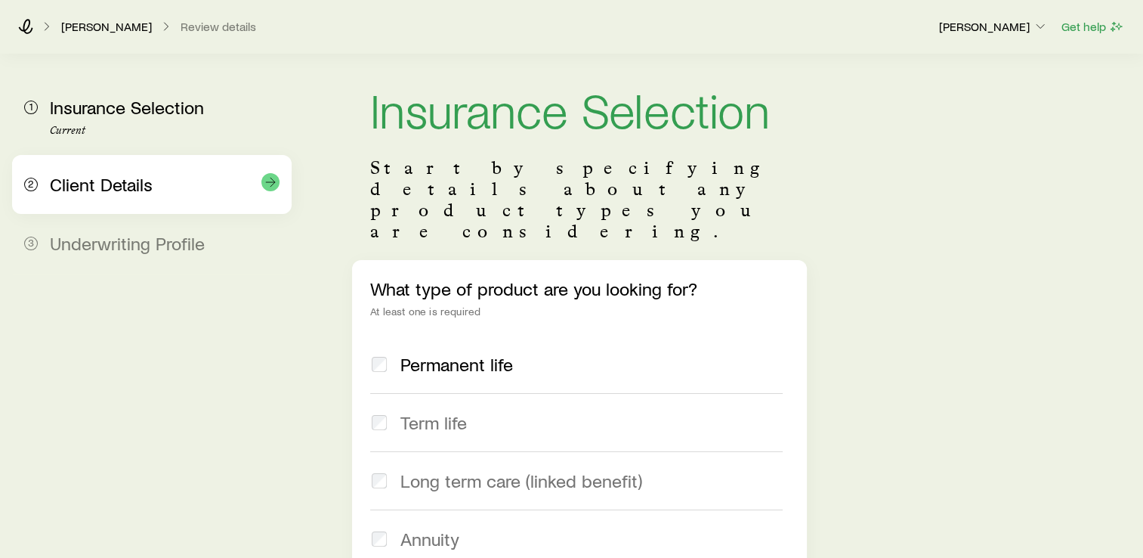
click at [136, 186] on span "Client Details" at bounding box center [101, 184] width 103 height 22
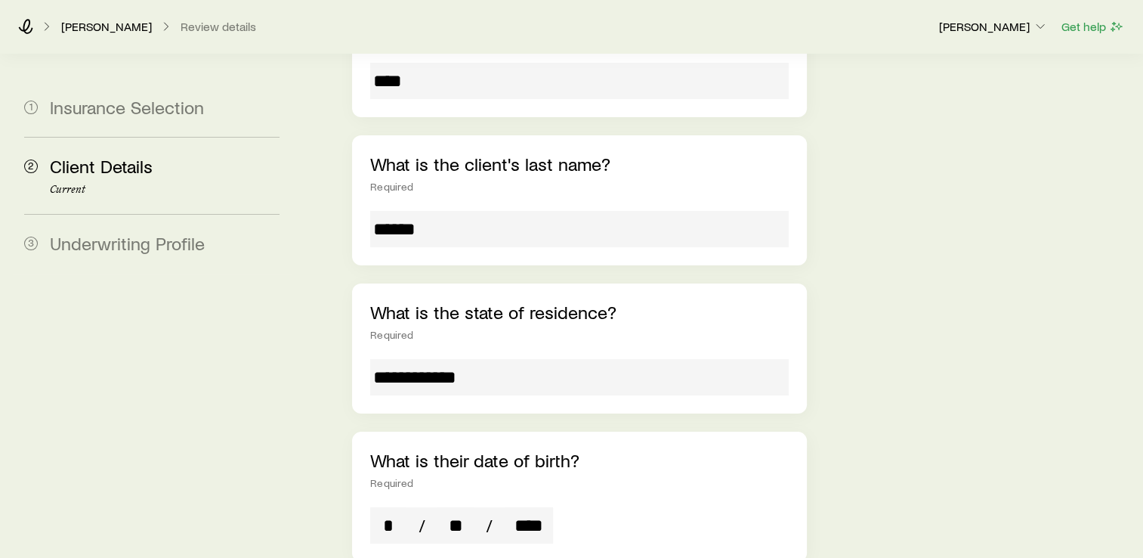
scroll to position [397, 0]
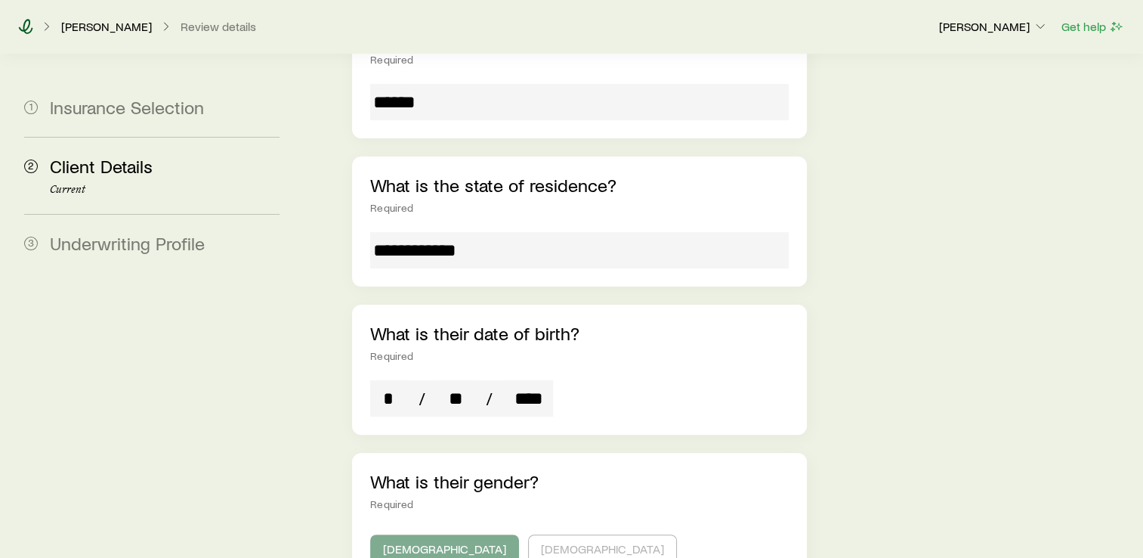
click at [20, 28] on icon at bounding box center [26, 26] width 14 height 15
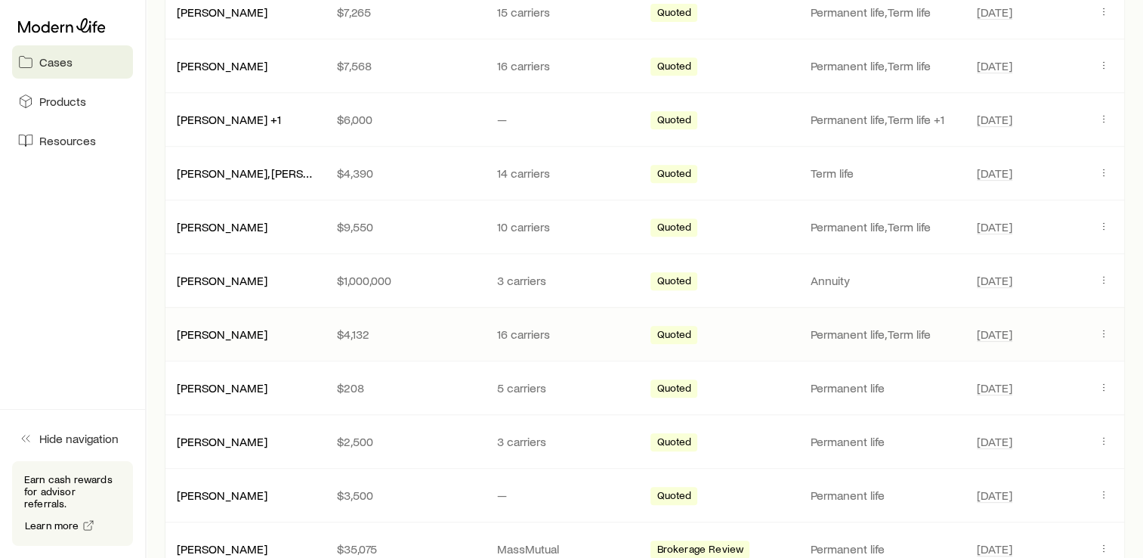
scroll to position [737, 0]
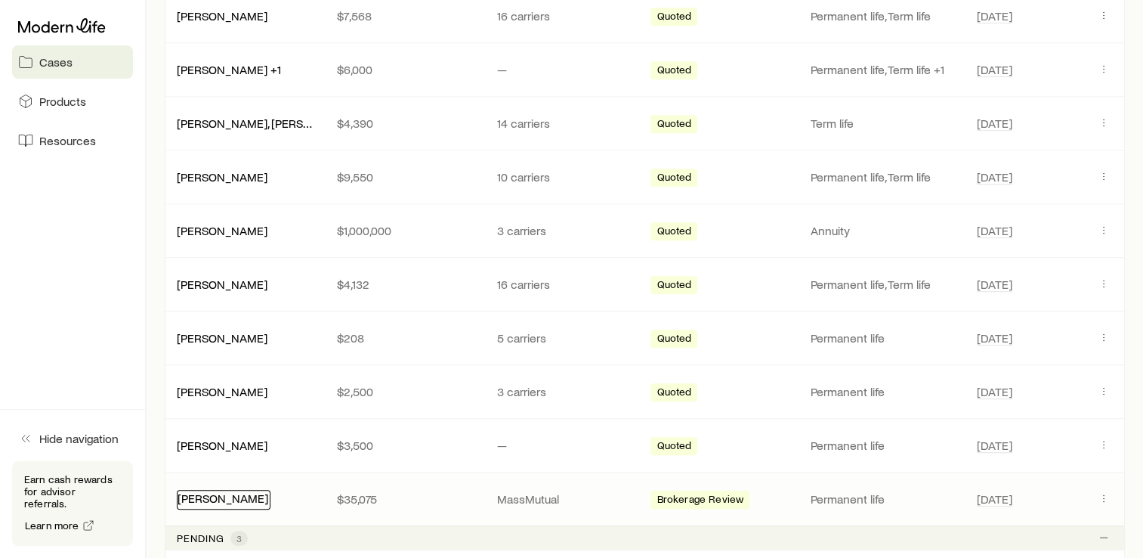
click at [217, 495] on link "[PERSON_NAME]" at bounding box center [223, 497] width 91 height 14
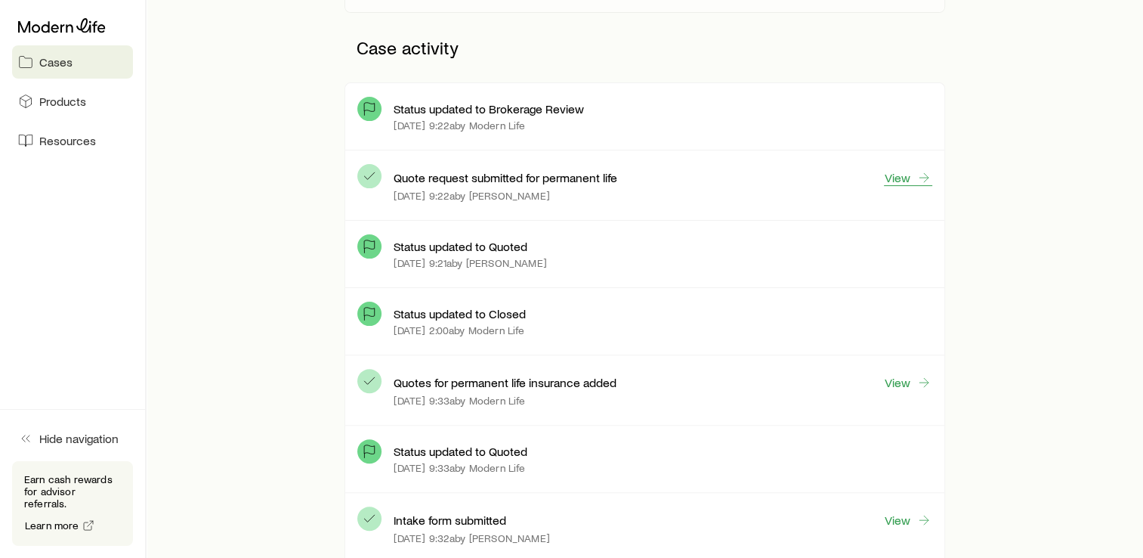
scroll to position [378, 0]
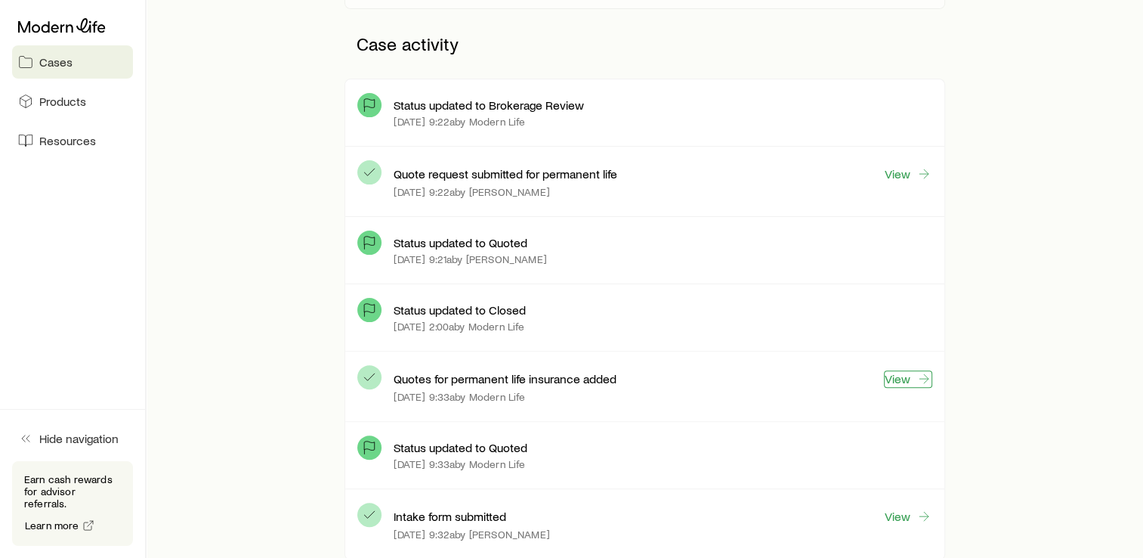
click at [902, 383] on link "View" at bounding box center [908, 378] width 48 height 17
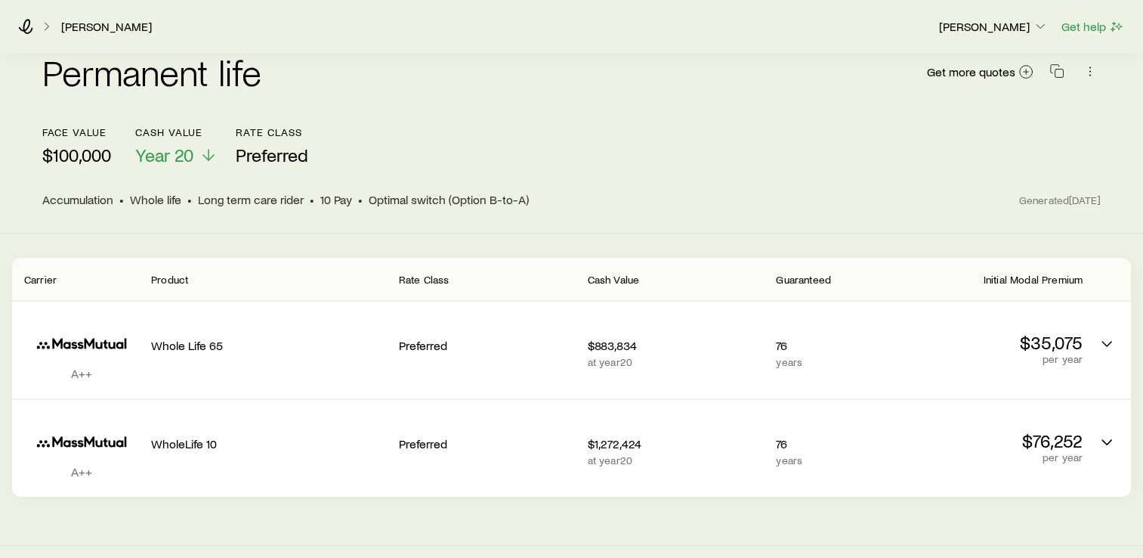
scroll to position [113, 0]
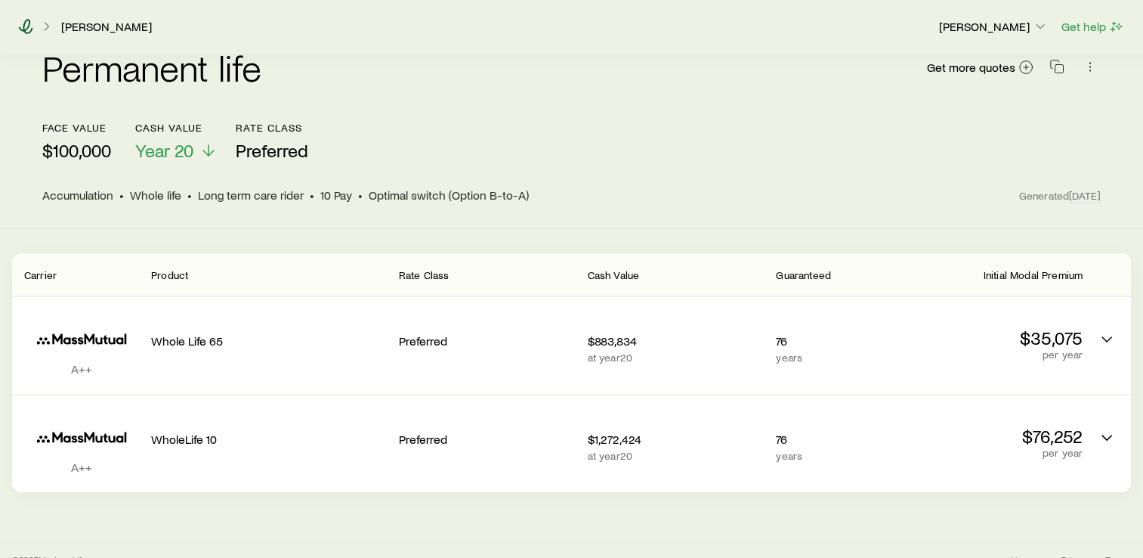
click at [27, 31] on icon at bounding box center [25, 26] width 15 height 15
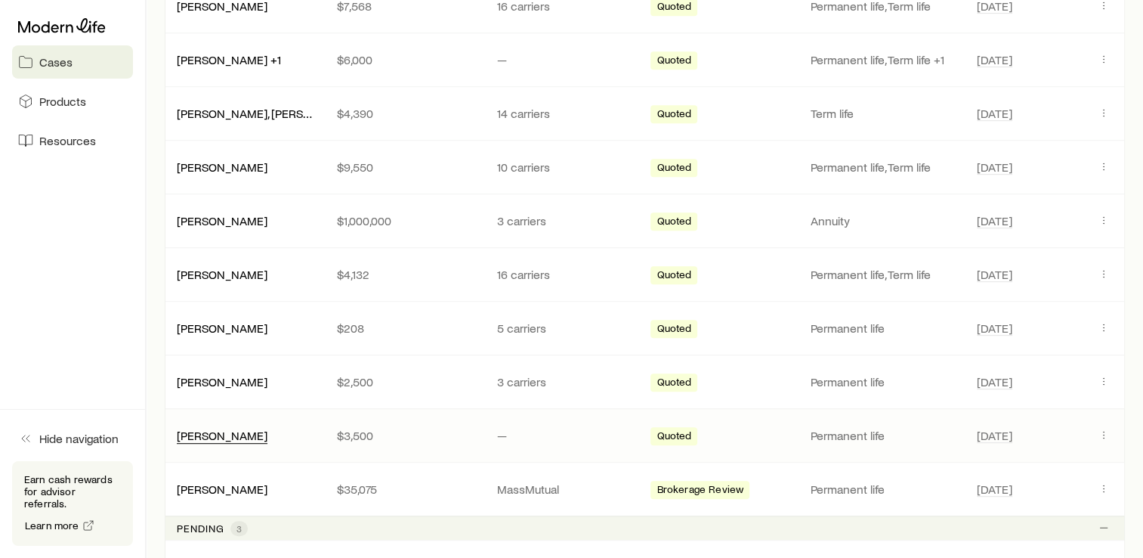
scroll to position [849, 0]
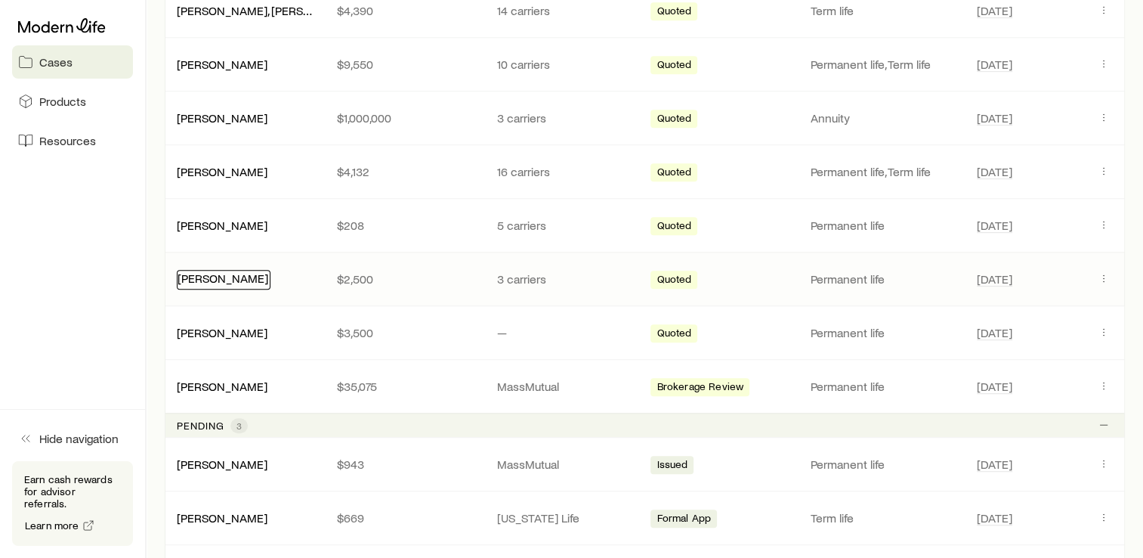
click at [216, 272] on link "[PERSON_NAME]" at bounding box center [223, 278] width 91 height 14
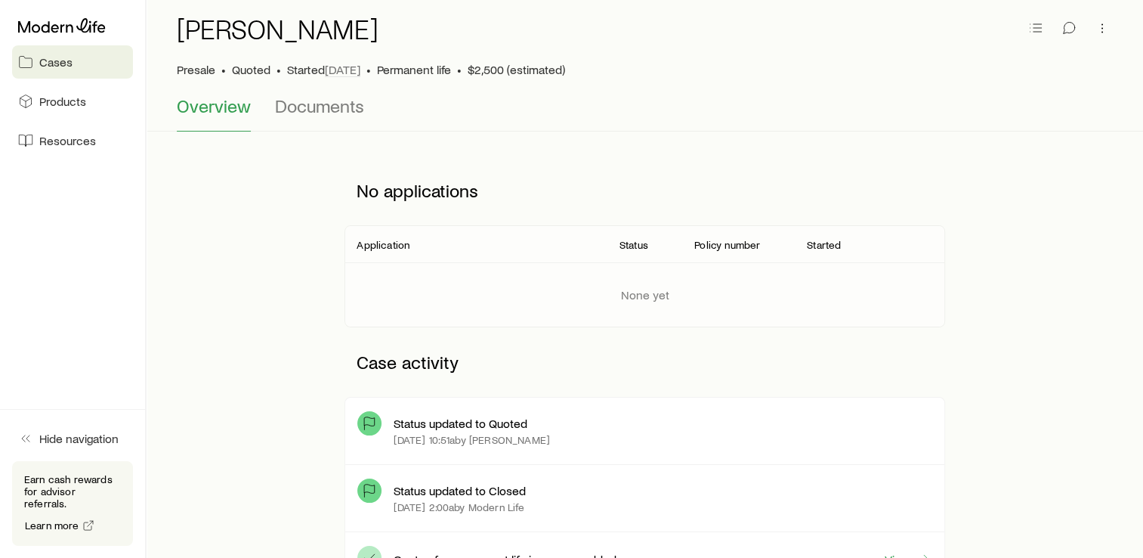
scroll to position [38, 0]
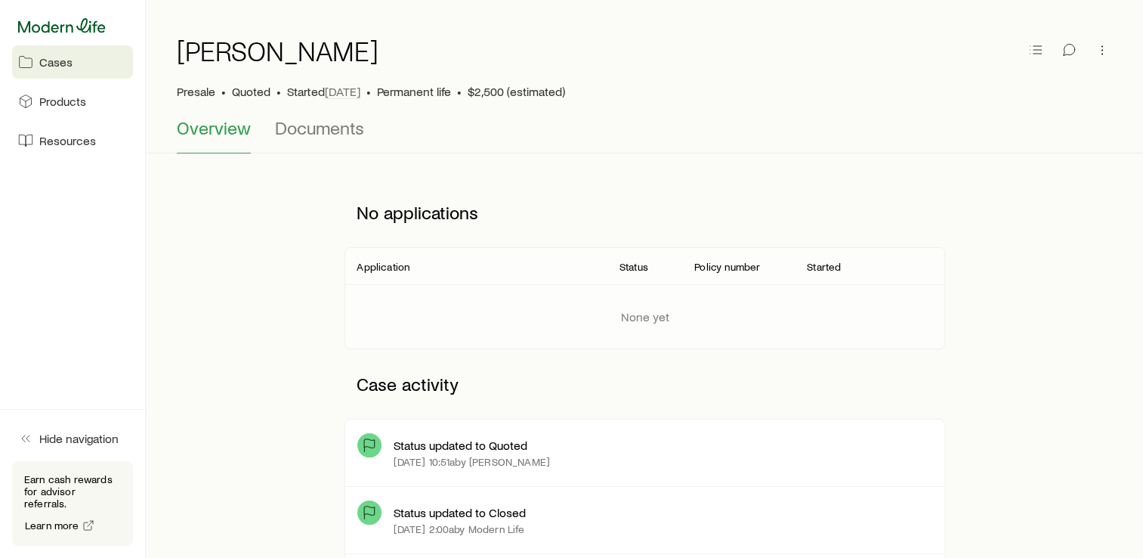
click at [73, 23] on icon at bounding box center [62, 25] width 88 height 15
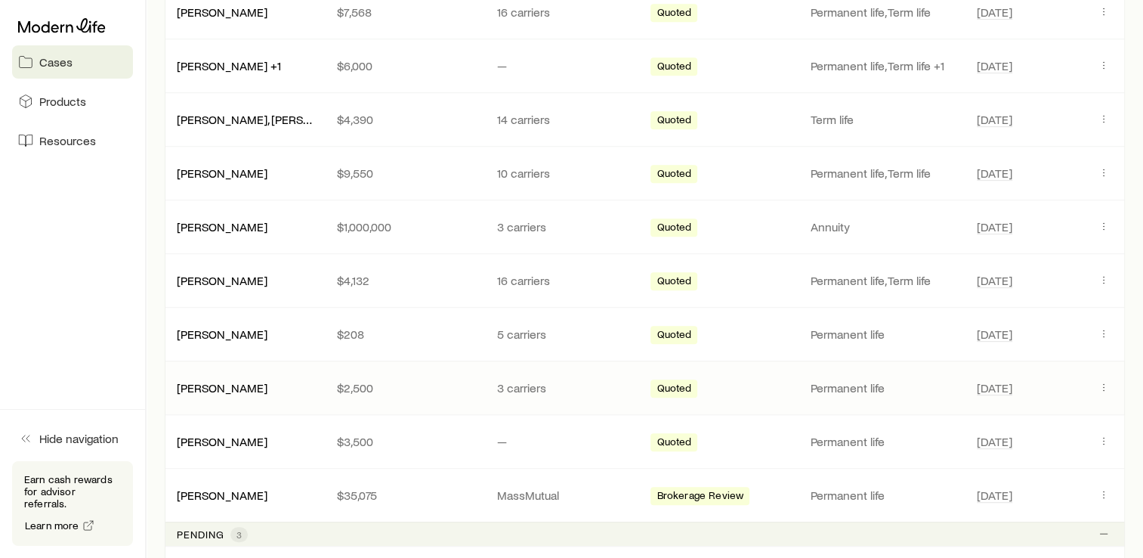
scroll to position [798, 0]
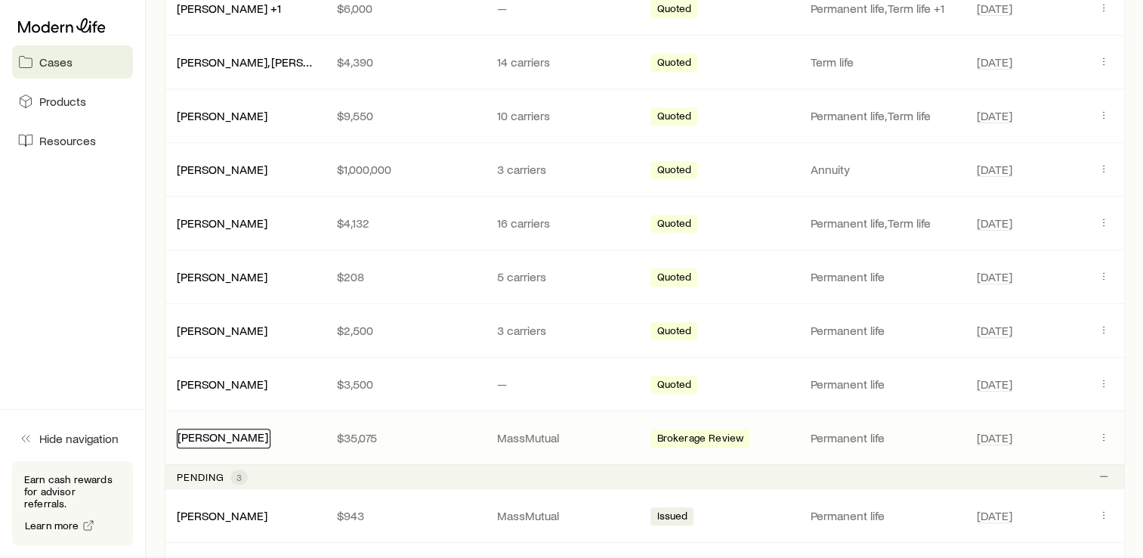
click at [233, 429] on link "[PERSON_NAME]" at bounding box center [223, 436] width 91 height 14
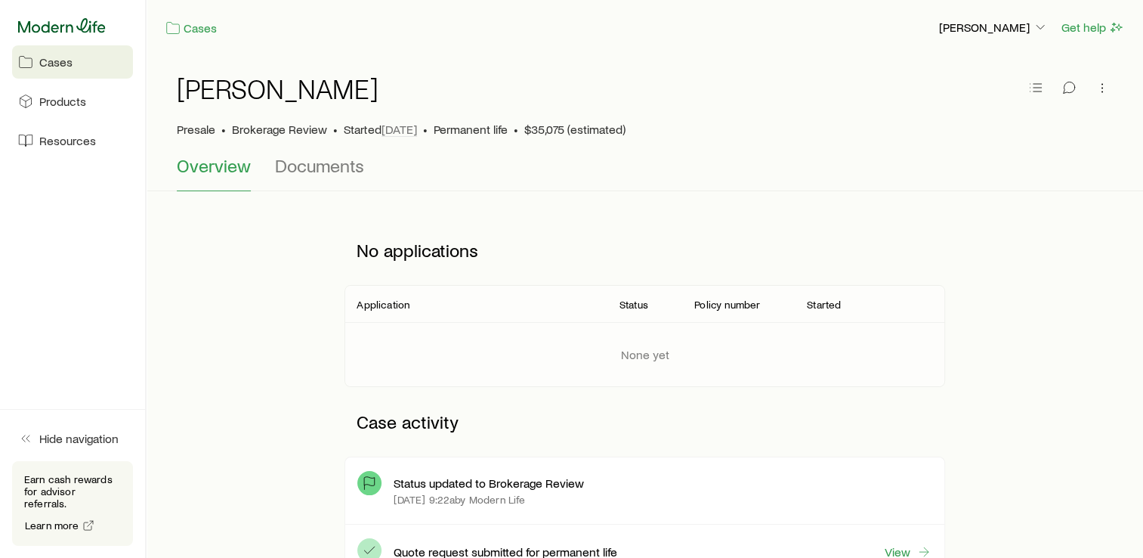
click at [54, 21] on icon at bounding box center [62, 25] width 88 height 15
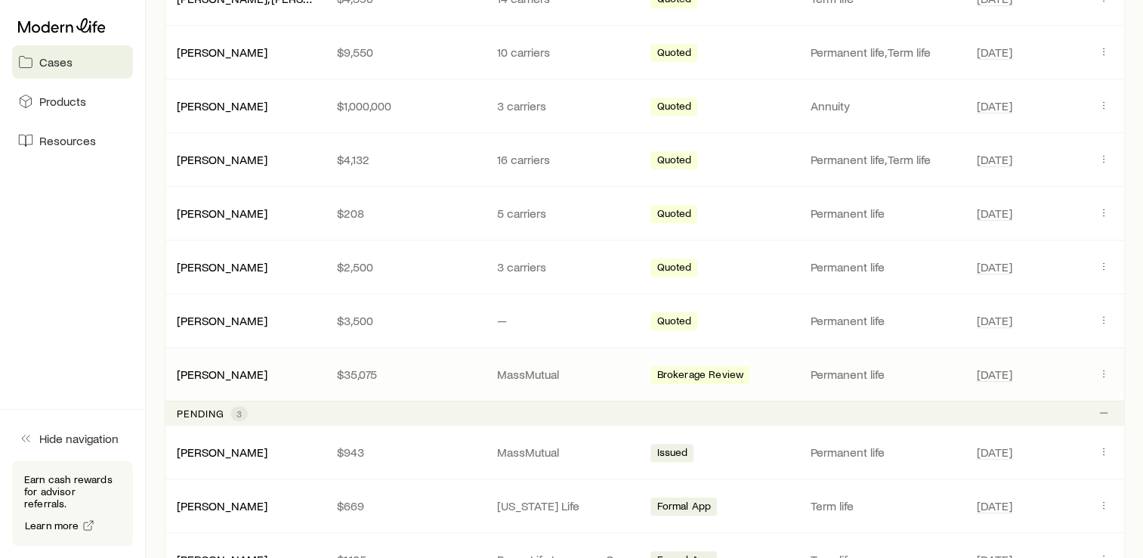
scroll to position [869, 0]
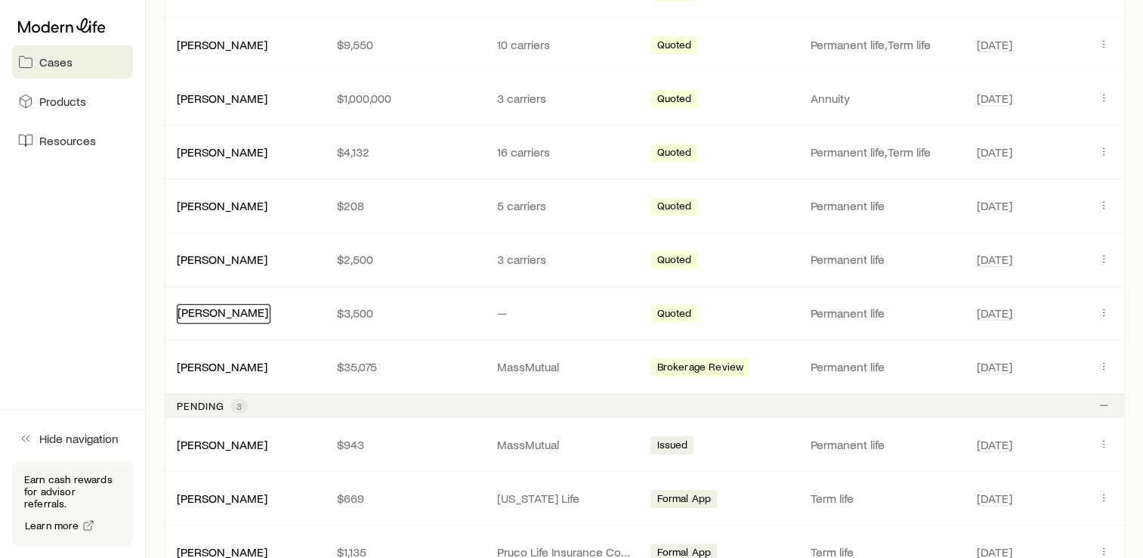
click at [227, 308] on link "[PERSON_NAME]" at bounding box center [223, 312] width 91 height 14
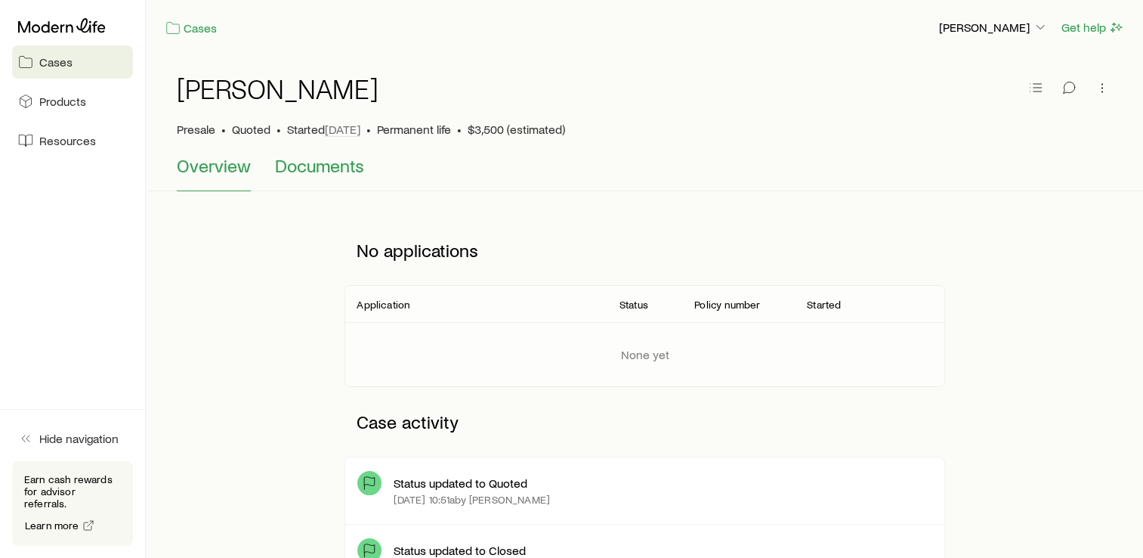
click at [327, 158] on span "Documents" at bounding box center [319, 165] width 89 height 21
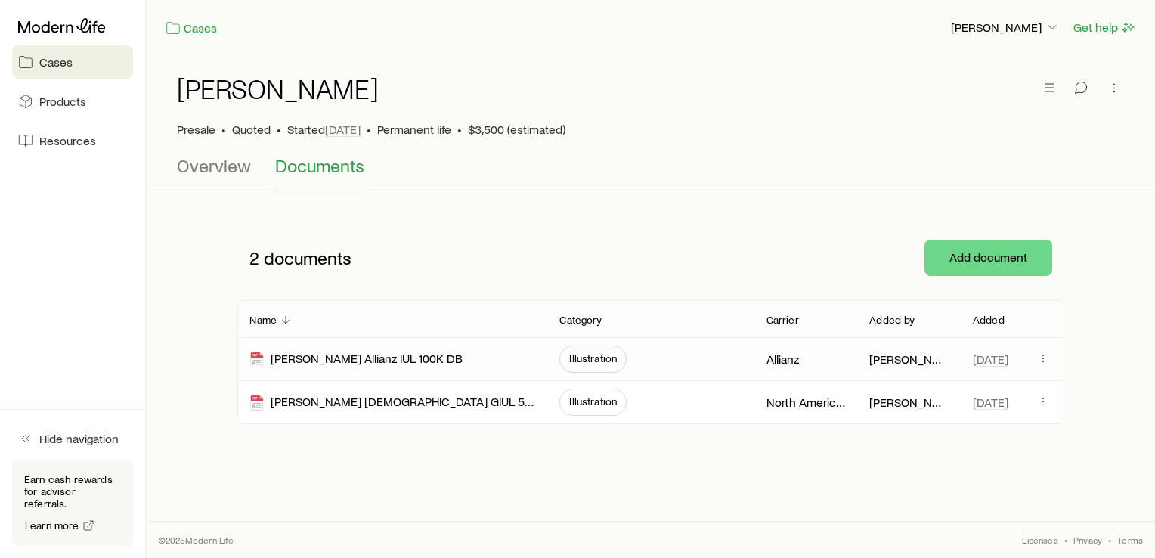
click at [589, 363] on span "Illustration" at bounding box center [593, 358] width 48 height 12
